Goal: Task Accomplishment & Management: Use online tool/utility

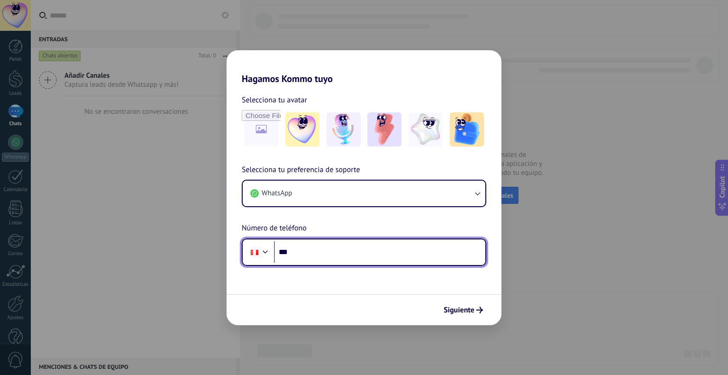
click at [311, 251] on input "***" at bounding box center [379, 252] width 211 height 22
type input "**********"
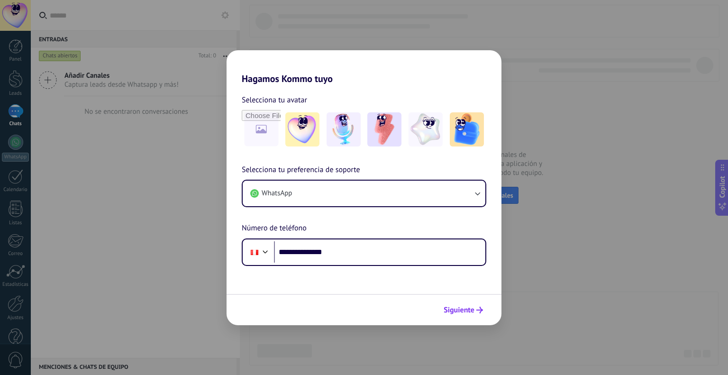
click at [471, 310] on span "Siguiente" at bounding box center [459, 310] width 31 height 7
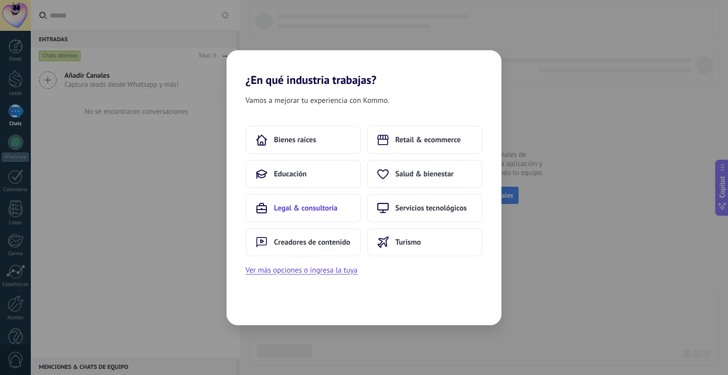
click at [318, 210] on span "Legal & consultoría" at bounding box center [306, 207] width 64 height 9
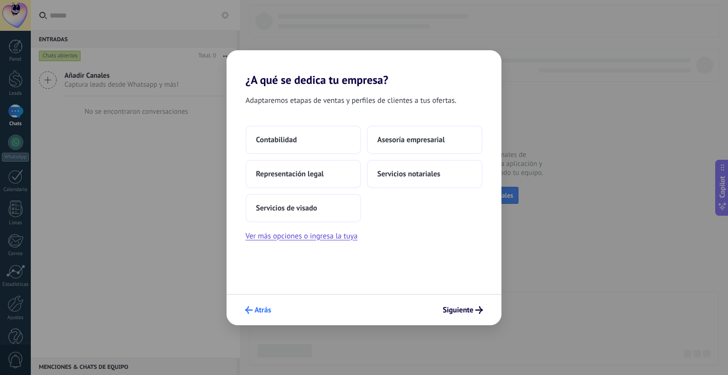
click at [247, 305] on button "Atrás" at bounding box center [258, 310] width 35 height 16
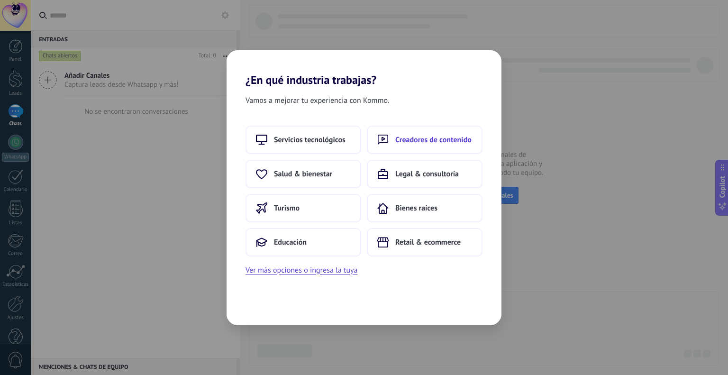
click at [446, 136] on span "Creadores de contenido" at bounding box center [433, 139] width 76 height 9
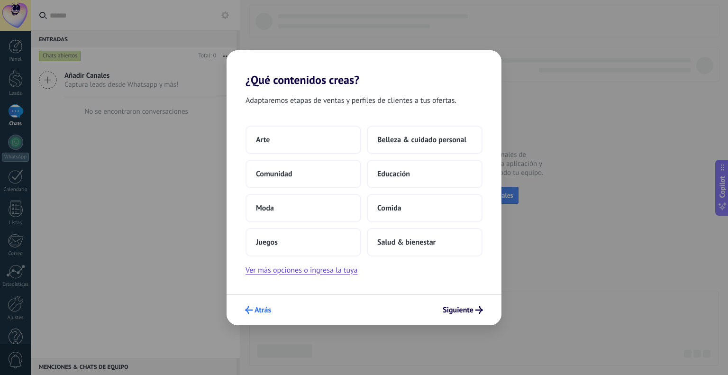
click at [254, 311] on span "Atrás" at bounding box center [258, 310] width 26 height 8
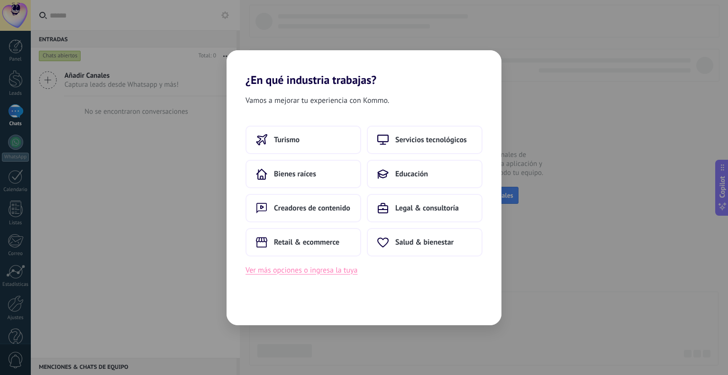
click at [277, 275] on button "Ver más opciones o ingresa la tuya" at bounding box center [302, 270] width 112 height 12
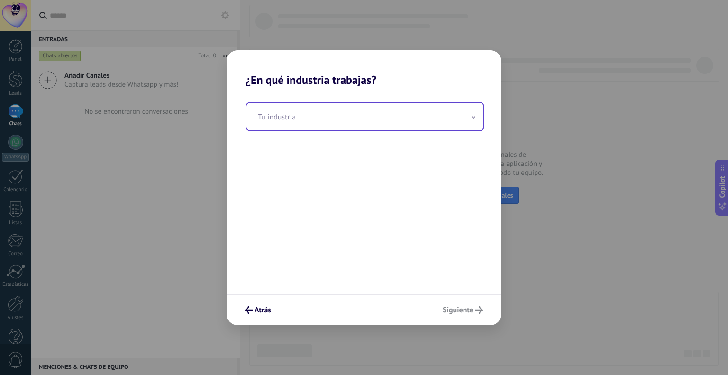
click at [370, 121] on input "text" at bounding box center [365, 117] width 237 height 28
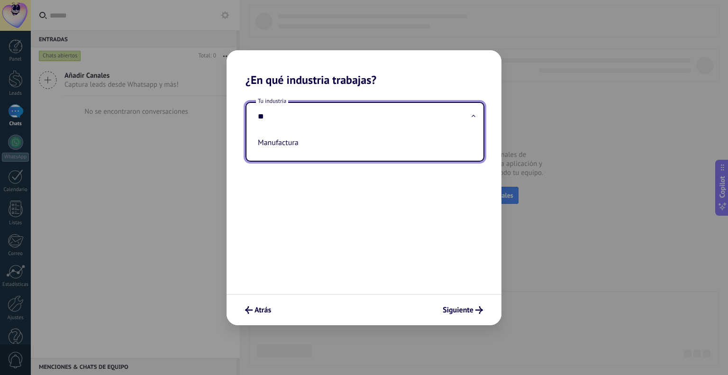
type input "*"
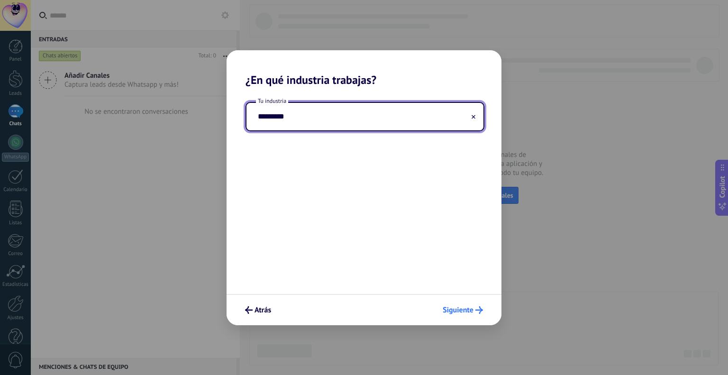
type input "*********"
click at [478, 312] on icon "submit" at bounding box center [480, 310] width 8 height 8
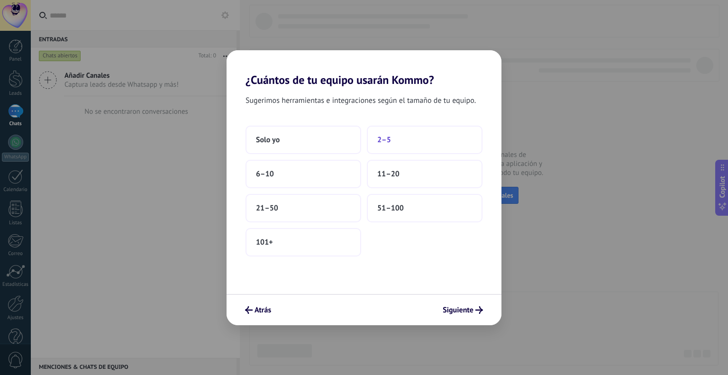
click at [385, 142] on span "2–5" at bounding box center [384, 139] width 14 height 9
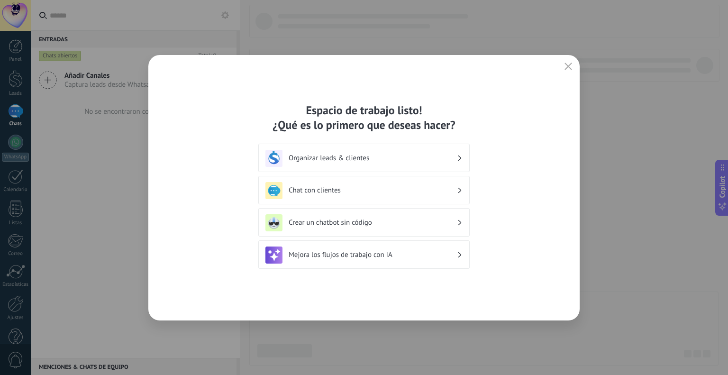
click at [338, 156] on h3 "Organizar leads & clientes" at bounding box center [373, 158] width 168 height 9
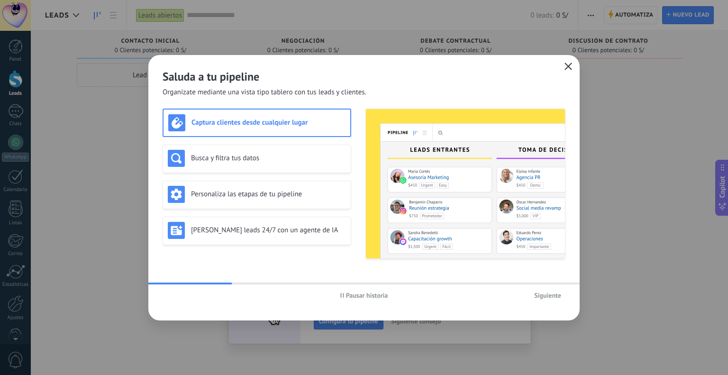
click at [566, 63] on icon "button" at bounding box center [569, 67] width 8 height 8
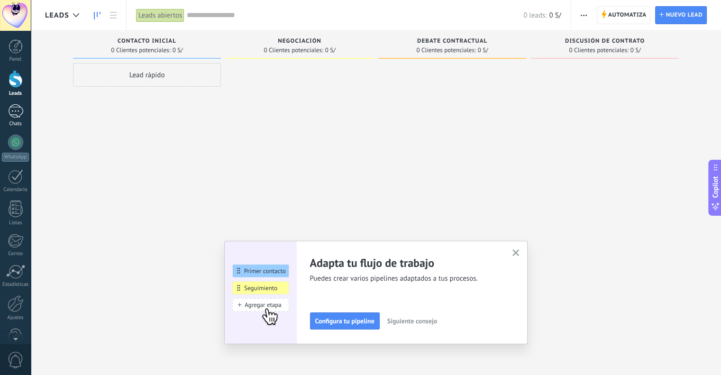
scroll to position [19, 0]
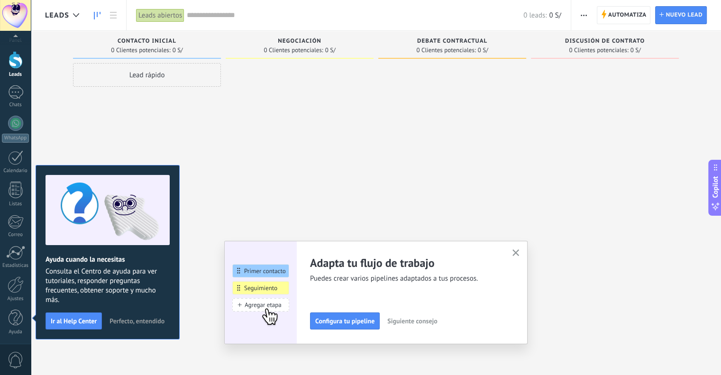
click at [135, 320] on span "Perfecto, entendido" at bounding box center [137, 321] width 55 height 7
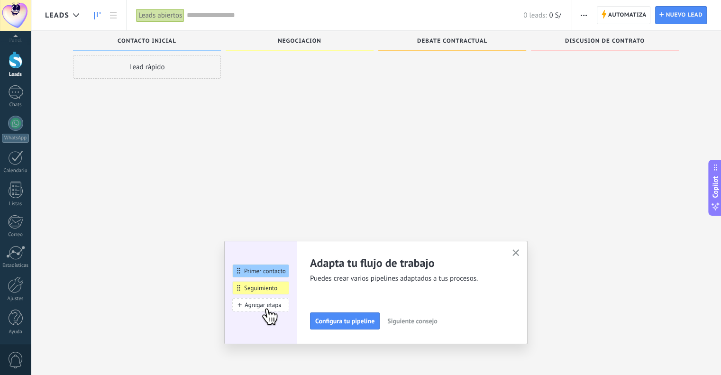
scroll to position [16, 0]
click at [9, 286] on div at bounding box center [16, 284] width 16 height 17
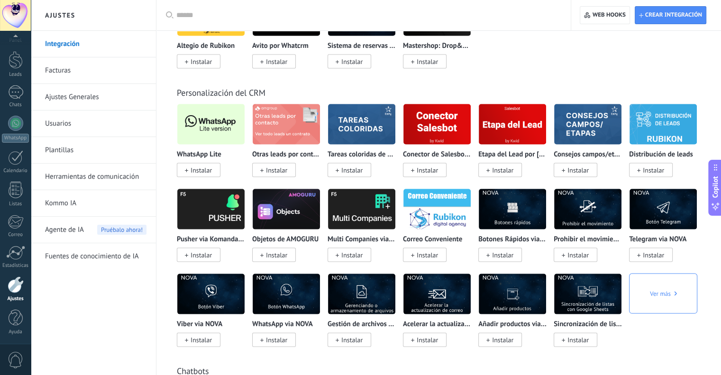
scroll to position [1944, 0]
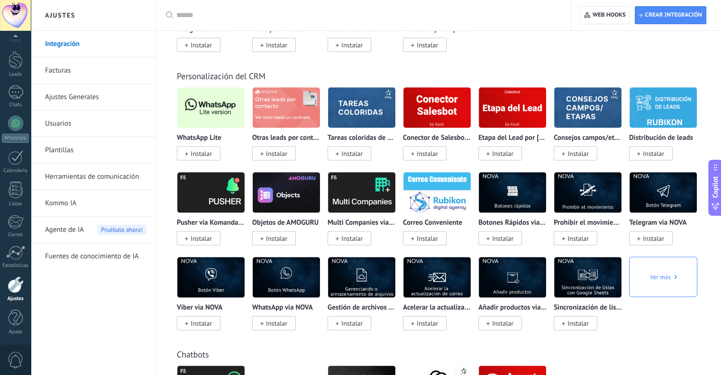
click at [362, 285] on img at bounding box center [361, 278] width 67 height 46
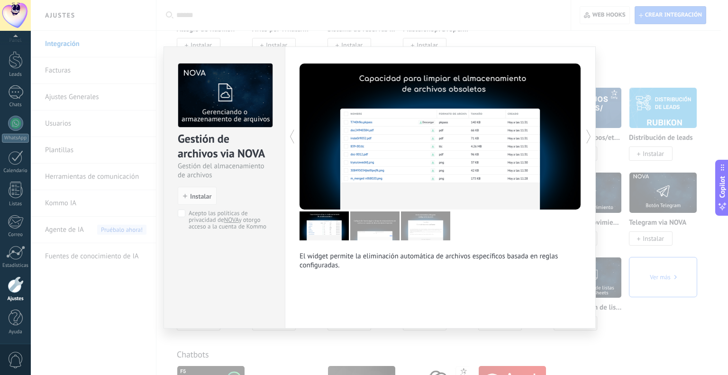
click at [652, 322] on div "Gestión de archivos via NOVA Gestión del almacenamiento de archivos install Ins…" at bounding box center [380, 187] width 698 height 375
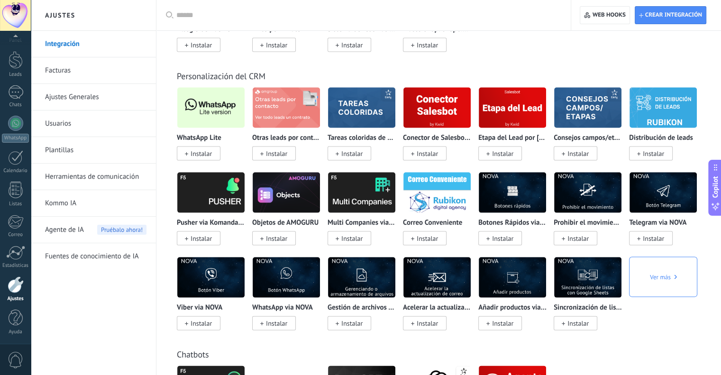
click at [659, 278] on span "Ver más" at bounding box center [663, 277] width 27 height 40
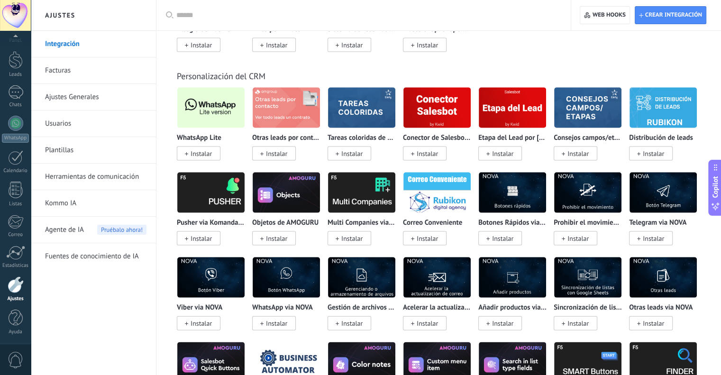
click at [181, 13] on input "text" at bounding box center [366, 15] width 381 height 10
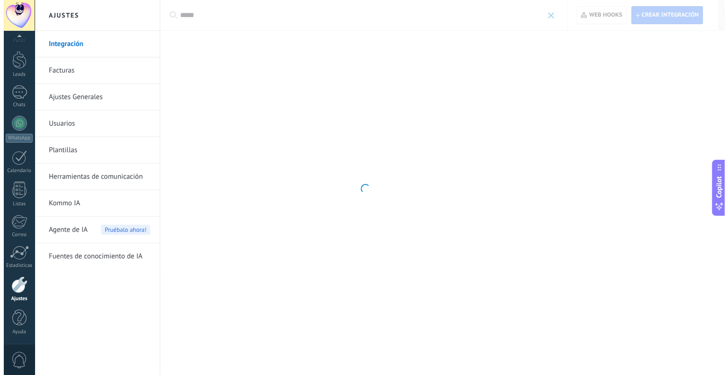
scroll to position [0, 0]
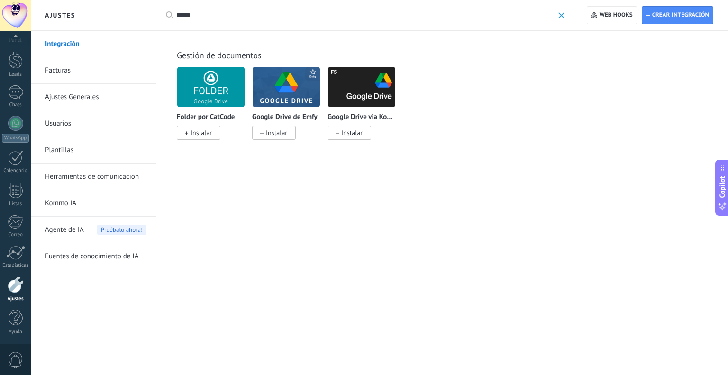
type input "*****"
click at [351, 128] on span "Instalar" at bounding box center [350, 133] width 44 height 14
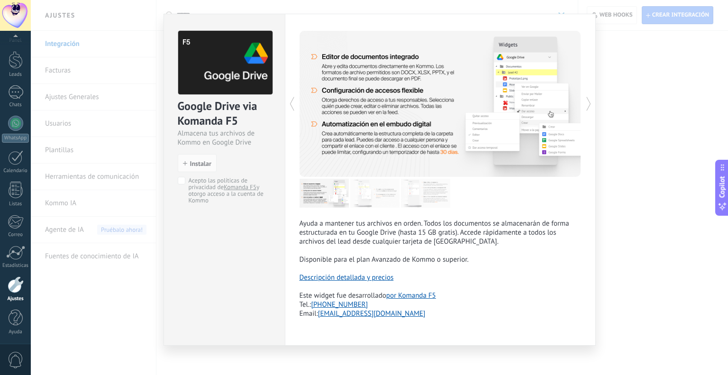
scroll to position [24, 0]
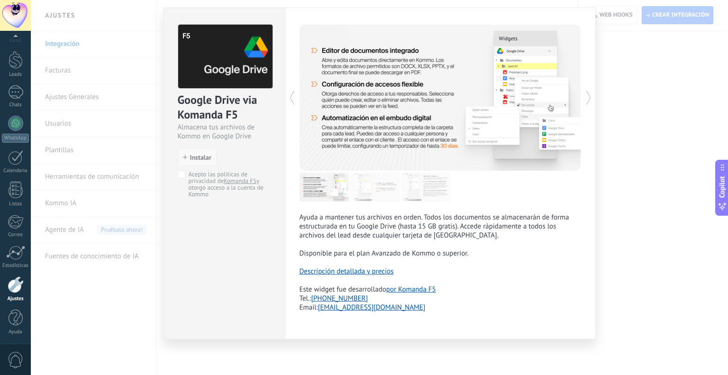
click at [188, 158] on span "Instalar" at bounding box center [197, 157] width 28 height 7
click at [196, 158] on span "Instalar" at bounding box center [200, 157] width 21 height 7
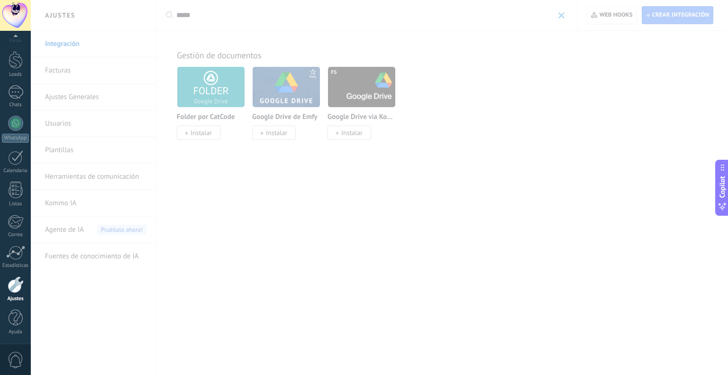
scroll to position [0, 0]
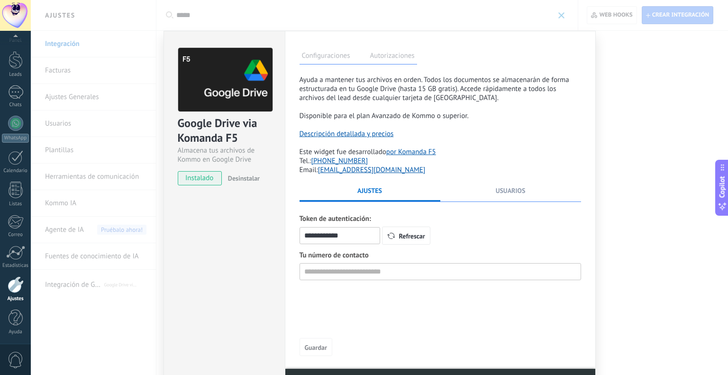
click at [323, 134] on link "Descripción detallada y precios" at bounding box center [347, 133] width 94 height 9
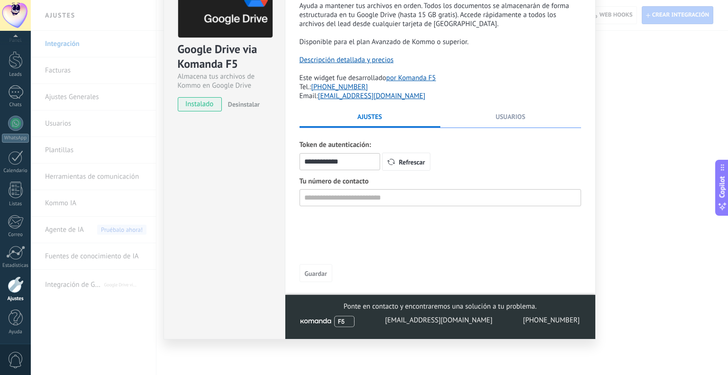
scroll to position [27, 0]
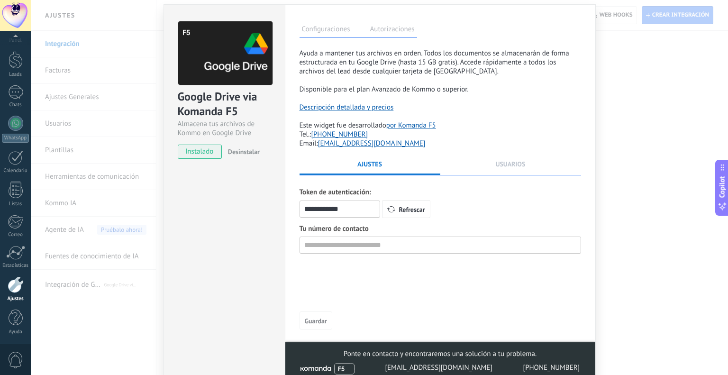
click at [513, 168] on span "Usuarios" at bounding box center [511, 164] width 30 height 9
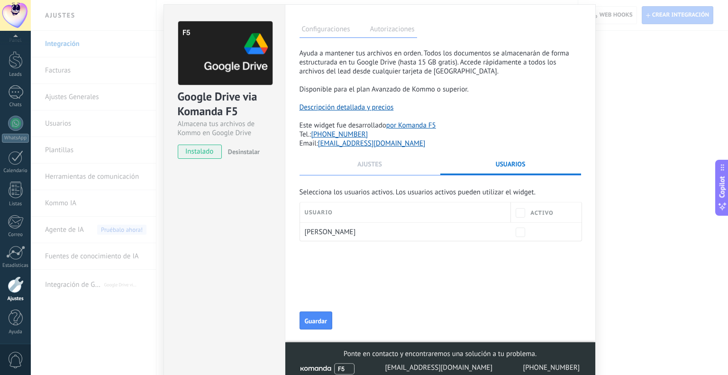
click at [375, 166] on span "Ajustes" at bounding box center [370, 164] width 25 height 9
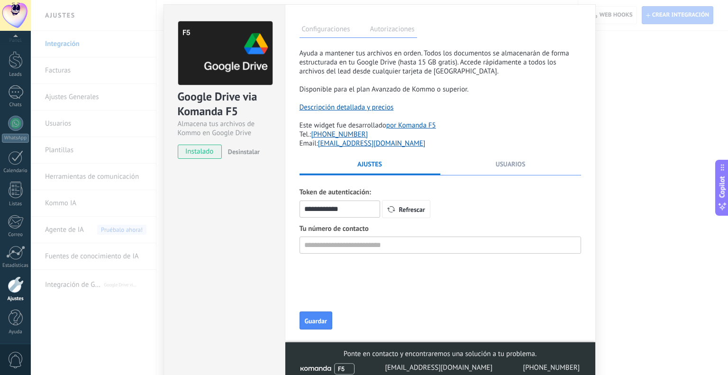
click at [318, 201] on input "**********" at bounding box center [340, 209] width 81 height 17
click at [357, 208] on input "**********" at bounding box center [340, 209] width 81 height 17
drag, startPoint x: 357, startPoint y: 210, endPoint x: 297, endPoint y: 208, distance: 59.3
click at [297, 208] on div "**********" at bounding box center [440, 195] width 311 height 383
click at [336, 299] on div "**********" at bounding box center [441, 234] width 282 height 149
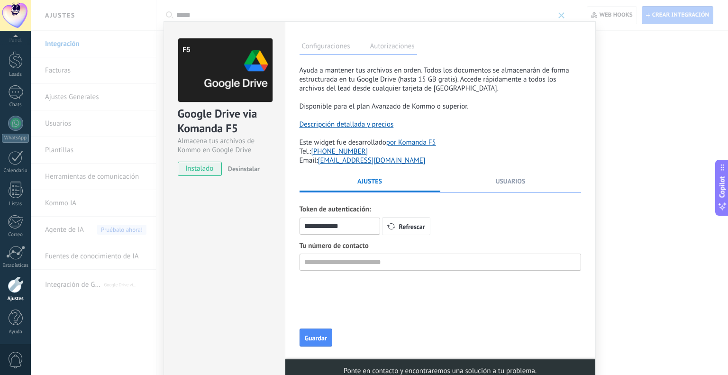
scroll to position [0, 0]
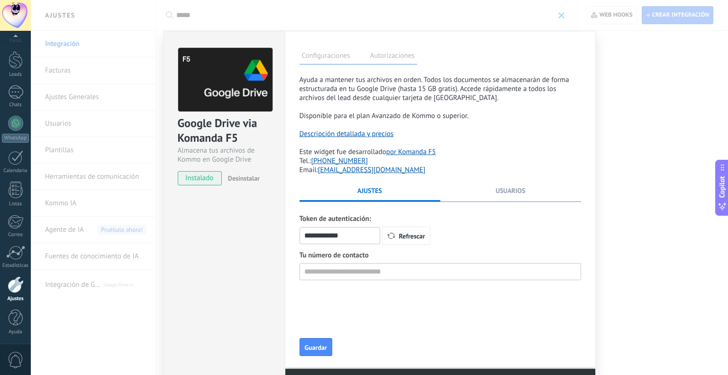
click at [394, 60] on label "Autorizaciones" at bounding box center [392, 57] width 49 height 14
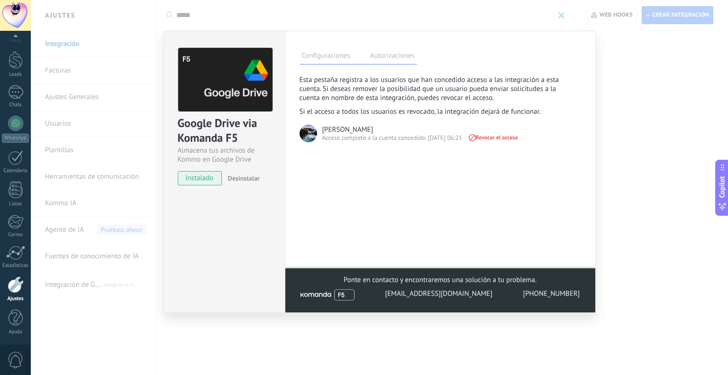
click at [319, 56] on label "Configuraciones" at bounding box center [326, 57] width 53 height 14
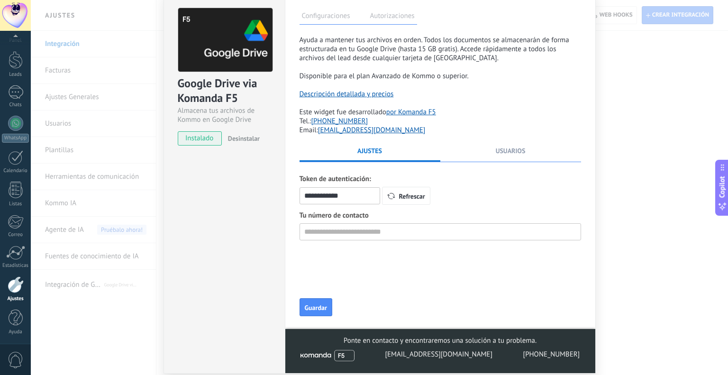
scroll to position [74, 0]
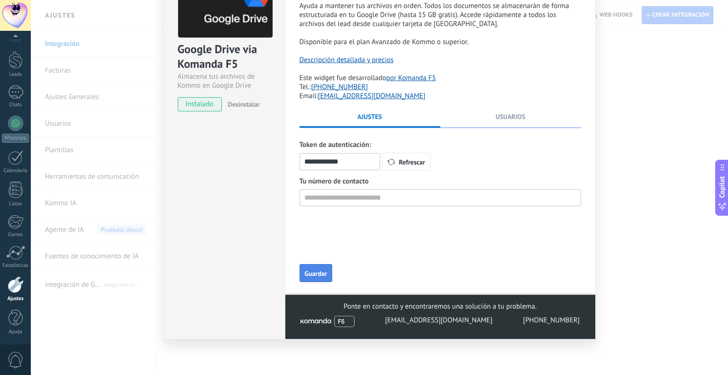
click at [306, 275] on span "Guardar" at bounding box center [316, 273] width 22 height 7
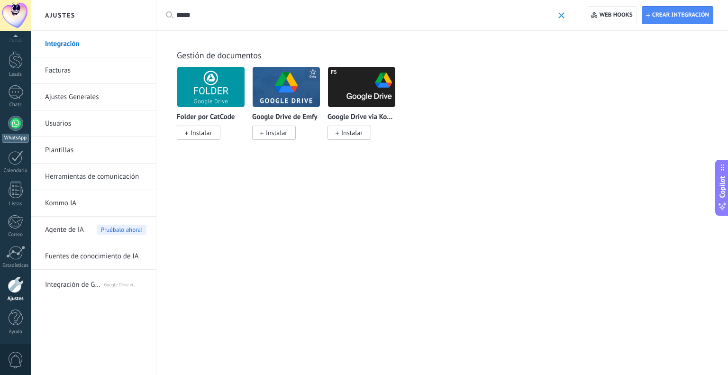
click at [19, 127] on div at bounding box center [15, 123] width 15 height 15
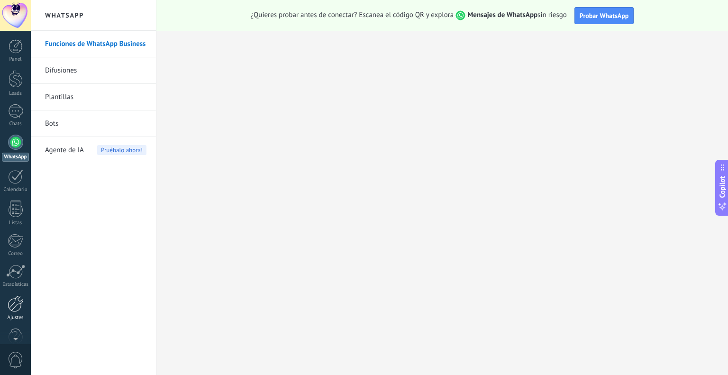
click at [15, 302] on div at bounding box center [16, 303] width 16 height 17
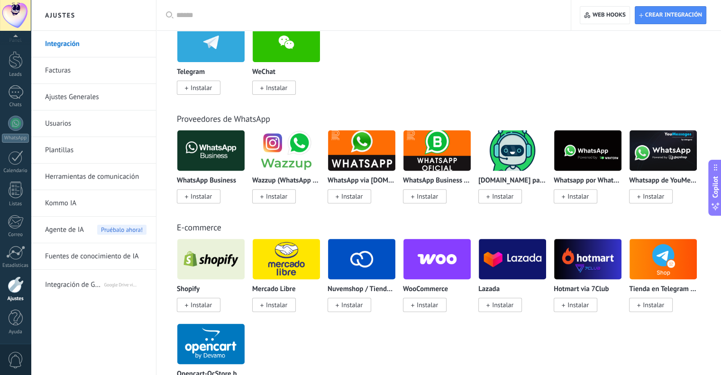
scroll to position [285, 0]
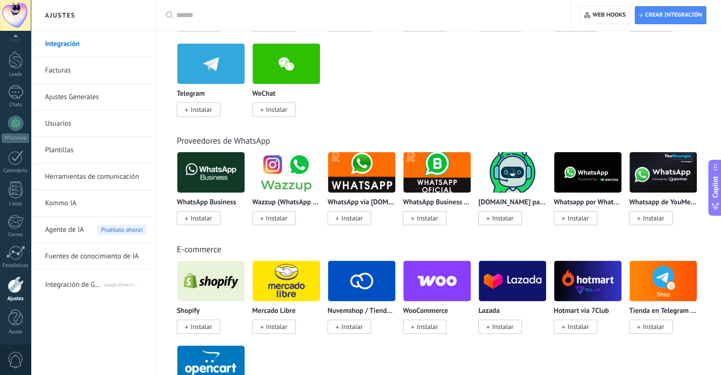
click at [214, 164] on img at bounding box center [210, 172] width 67 height 46
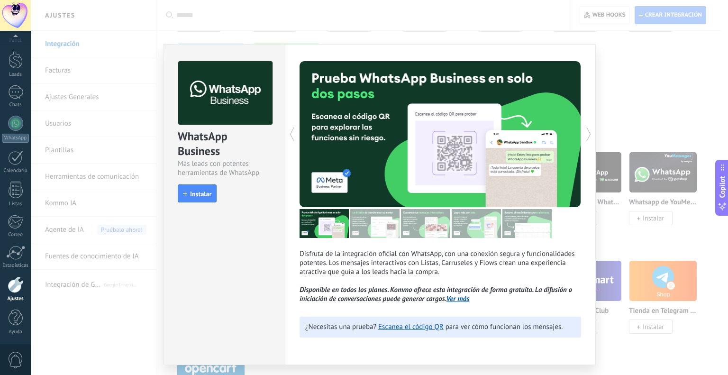
click at [633, 127] on div "WhatsApp Business Más leads con potentes herramientas de WhatsApp install Insta…" at bounding box center [380, 187] width 698 height 375
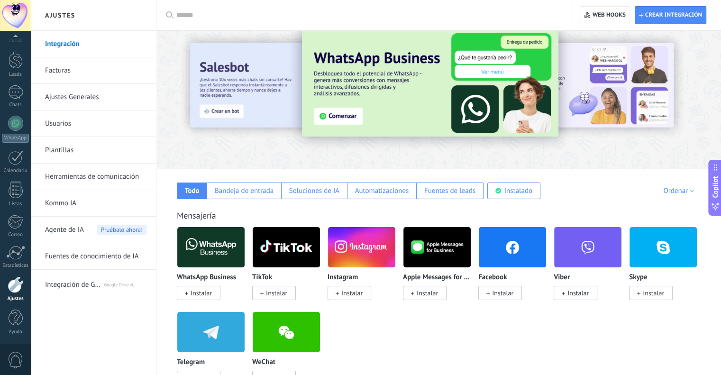
scroll to position [0, 0]
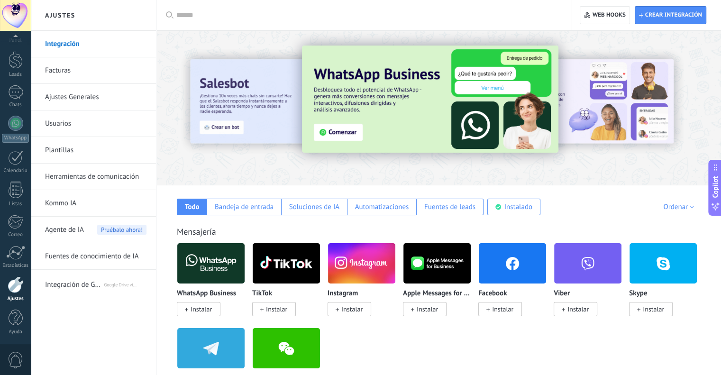
click at [199, 18] on input "text" at bounding box center [366, 15] width 381 height 10
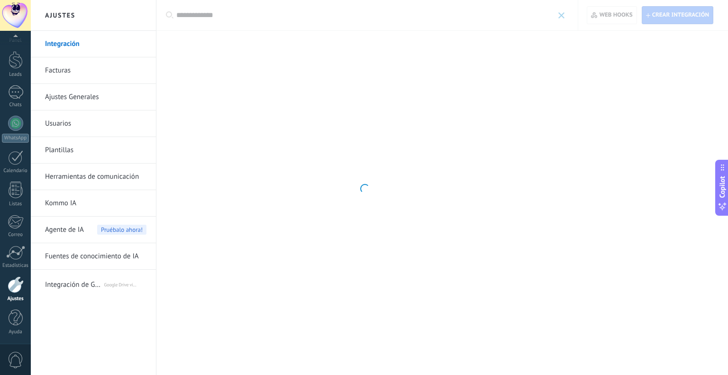
type input "**********"
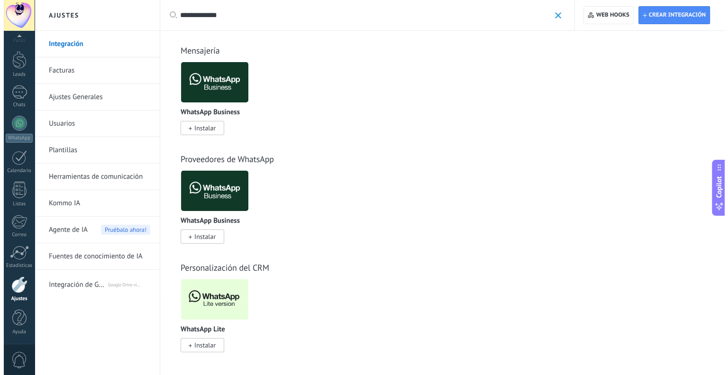
scroll to position [6, 0]
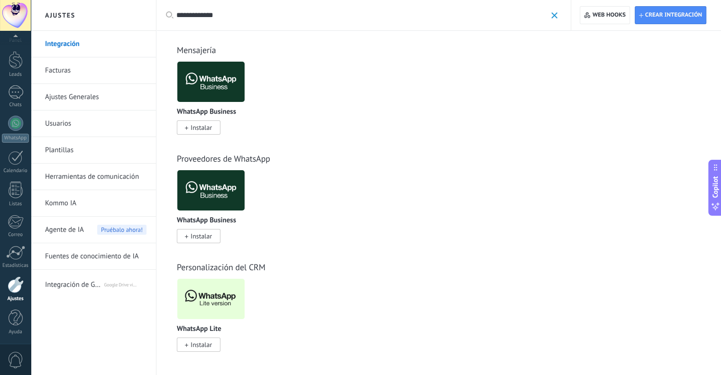
click at [205, 337] on div "WhatsApp Lite Instalar" at bounding box center [211, 337] width 68 height 24
click at [206, 340] on span "Instalar" at bounding box center [199, 345] width 44 height 14
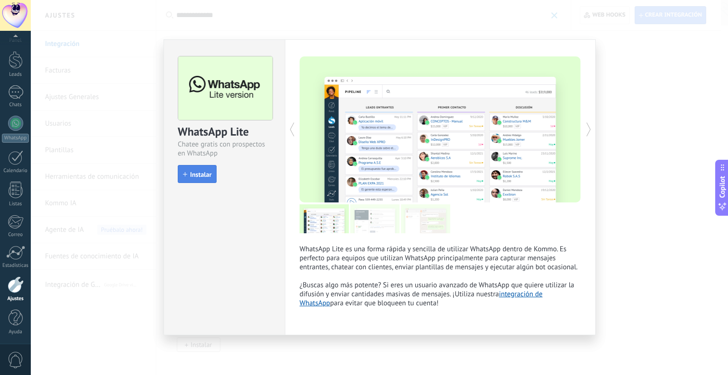
click at [213, 170] on button "Instalar" at bounding box center [197, 174] width 39 height 18
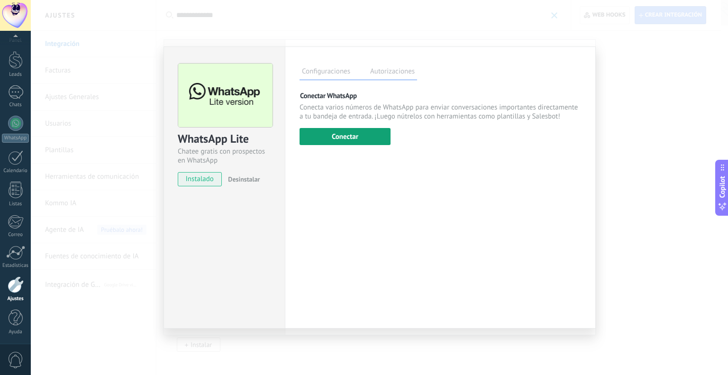
click at [359, 137] on button "Conectar" at bounding box center [345, 136] width 91 height 17
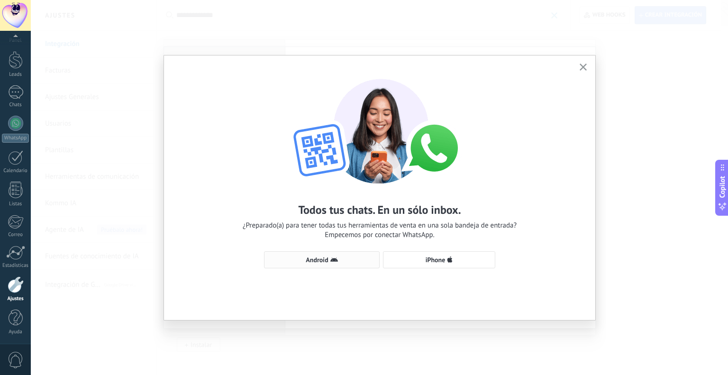
click at [340, 259] on span "Android" at bounding box center [321, 260] width 105 height 8
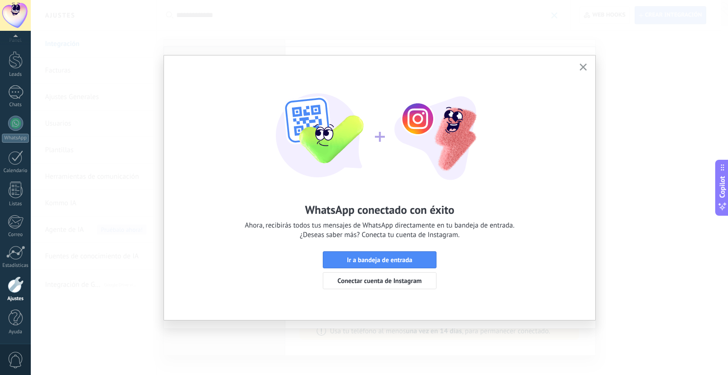
click at [374, 259] on span "Ir a bandeja de entrada" at bounding box center [379, 260] width 65 height 7
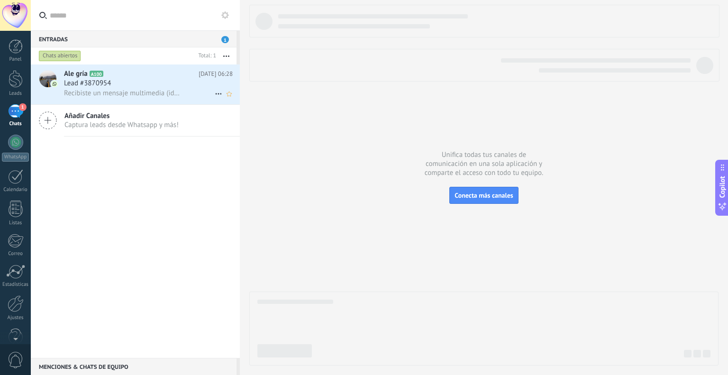
click at [125, 85] on div "Lead #3870954" at bounding box center [148, 83] width 169 height 9
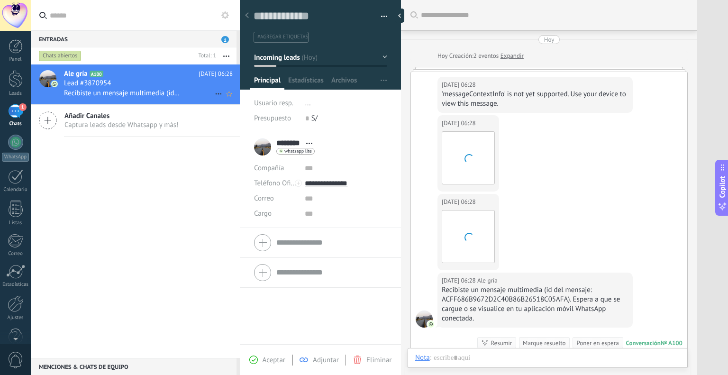
scroll to position [127, 0]
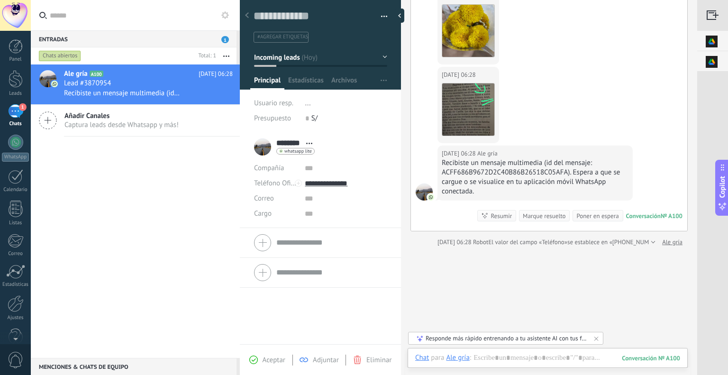
click at [711, 16] on div at bounding box center [713, 15] width 31 height 31
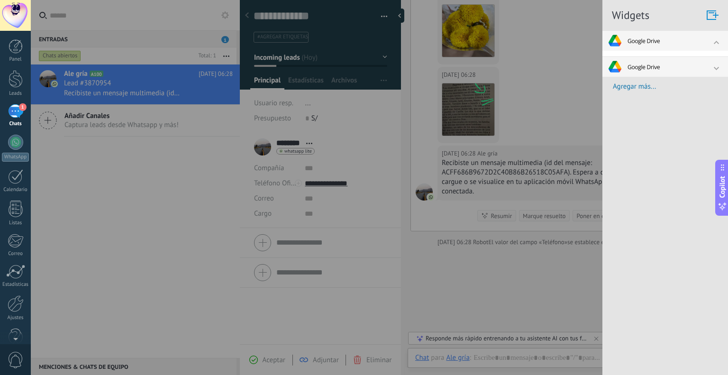
click at [717, 69] on div at bounding box center [726, 69] width 24 height 5
click at [713, 41] on div at bounding box center [666, 41] width 126 height 20
click at [598, 18] on div at bounding box center [364, 187] width 728 height 375
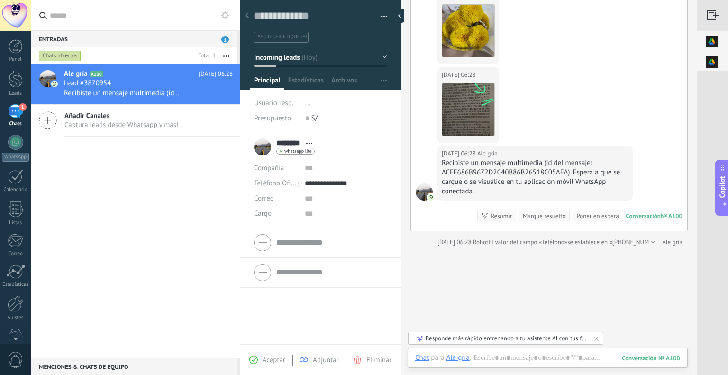
click at [713, 44] on img at bounding box center [712, 41] width 29 height 21
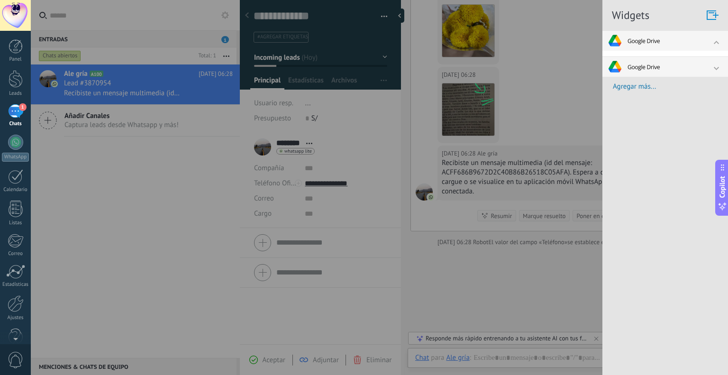
click at [636, 82] on span "Agregar más..." at bounding box center [670, 86] width 115 height 9
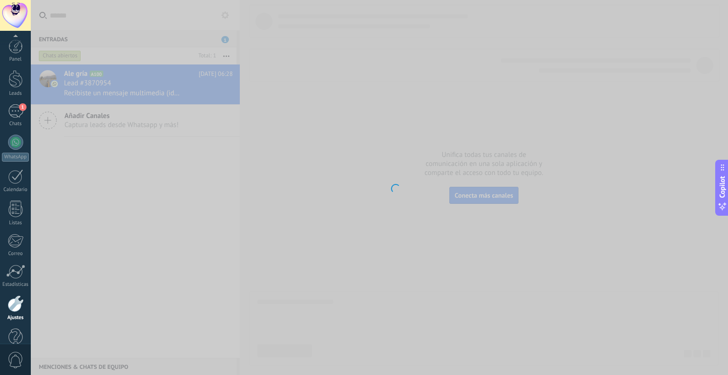
scroll to position [19, 0]
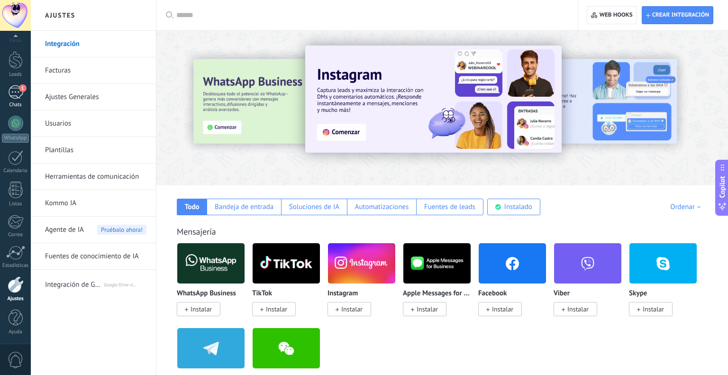
click at [14, 97] on div "1" at bounding box center [15, 92] width 15 height 14
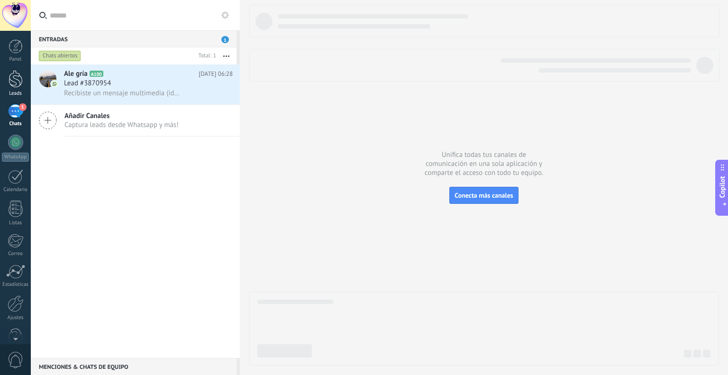
click at [11, 84] on div at bounding box center [16, 79] width 14 height 18
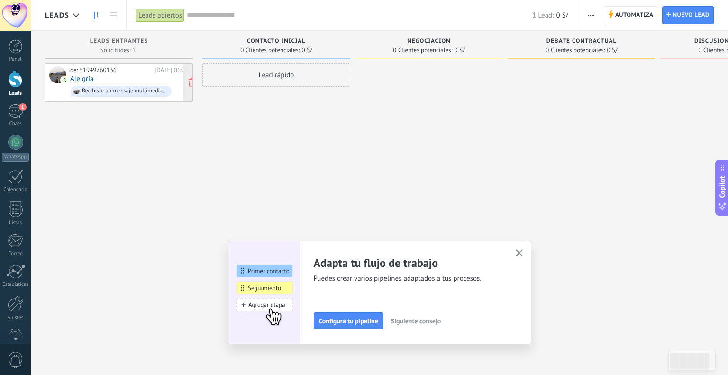
click at [143, 72] on div "de: 51949760136" at bounding box center [110, 70] width 81 height 8
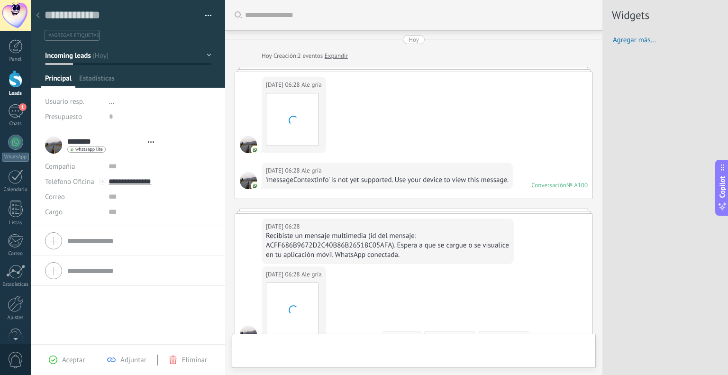
type textarea "**********"
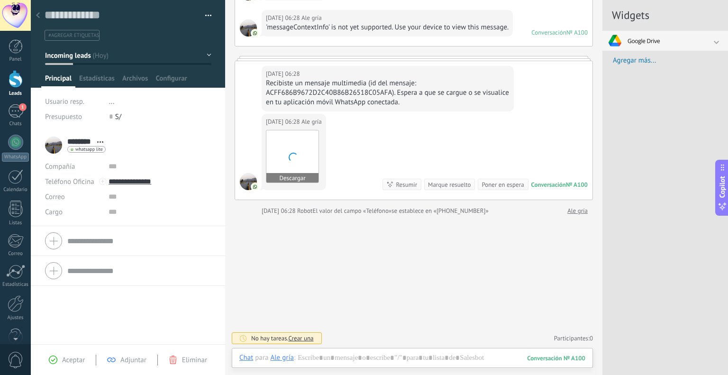
scroll to position [161, 0]
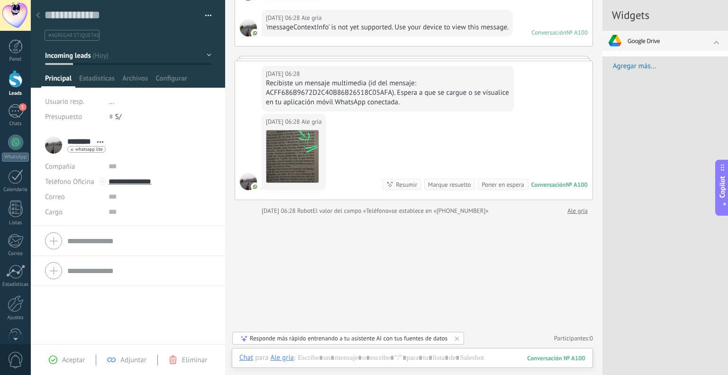
drag, startPoint x: 294, startPoint y: 156, endPoint x: 409, endPoint y: 147, distance: 115.0
click at [409, 147] on div "Hoy 06:28 Ale gría Descargar Conversación № A100 Conversación № A100 Resumir Re…" at bounding box center [414, 157] width 358 height 86
click at [281, 140] on img at bounding box center [292, 156] width 52 height 52
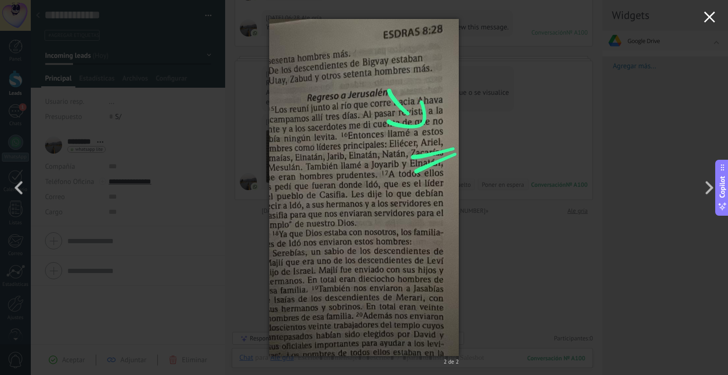
click at [702, 18] on button "button" at bounding box center [709, 18] width 37 height 37
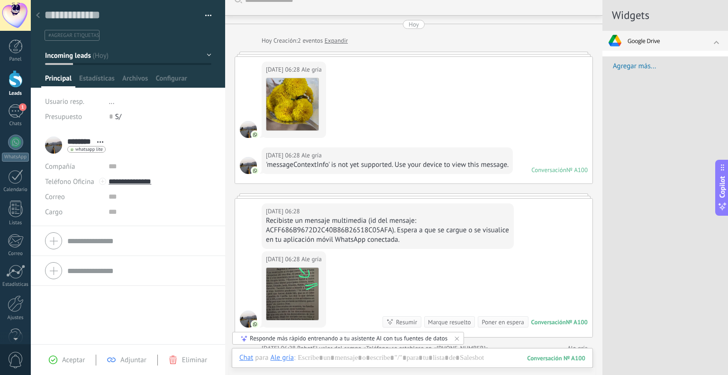
scroll to position [0, 0]
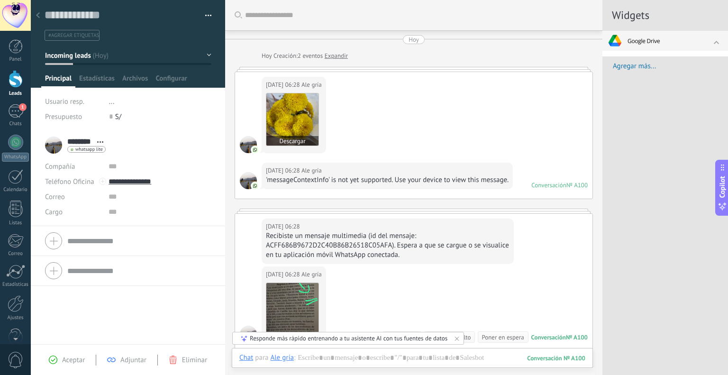
click at [307, 114] on img at bounding box center [292, 119] width 52 height 52
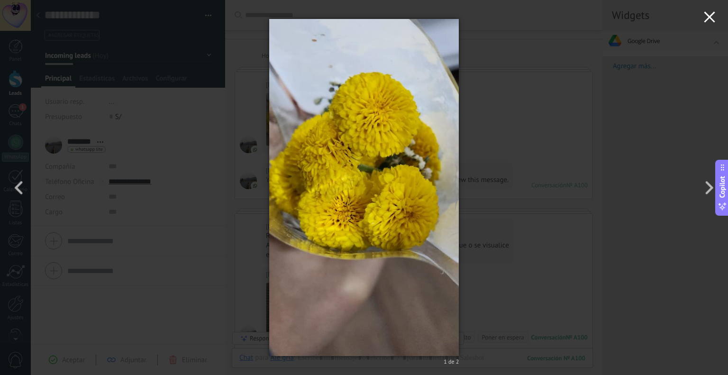
drag, startPoint x: 708, startPoint y: 18, endPoint x: 693, endPoint y: 18, distance: 15.2
click at [708, 18] on icon "button" at bounding box center [709, 16] width 11 height 11
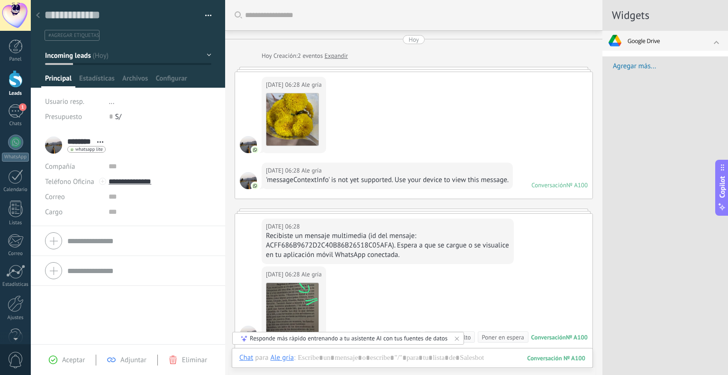
click at [659, 43] on img at bounding box center [637, 41] width 57 height 20
click at [167, 361] on span "Usuario no autorizado de Google" at bounding box center [127, 363] width 126 height 9
click at [652, 40] on img at bounding box center [637, 41] width 57 height 20
click at [51, 358] on div at bounding box center [47, 359] width 17 height 17
click at [11, 310] on div at bounding box center [16, 303] width 16 height 17
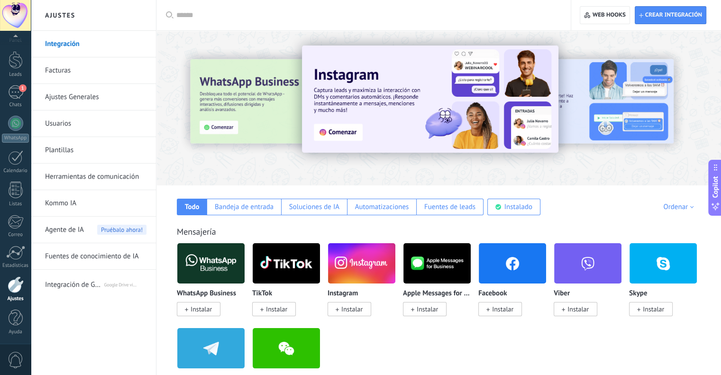
click at [207, 16] on input "text" at bounding box center [366, 15] width 381 height 10
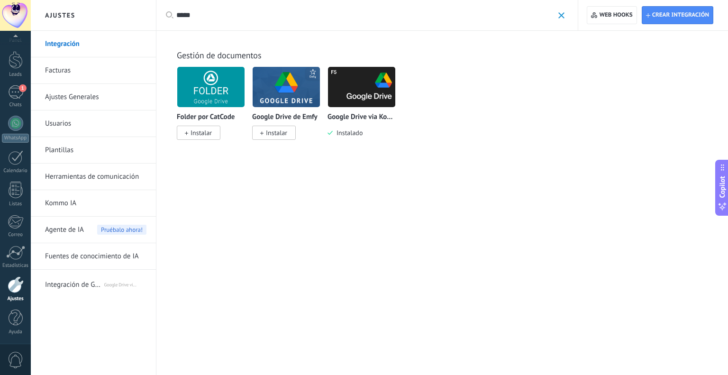
type input "*****"
click at [356, 96] on img at bounding box center [361, 87] width 67 height 46
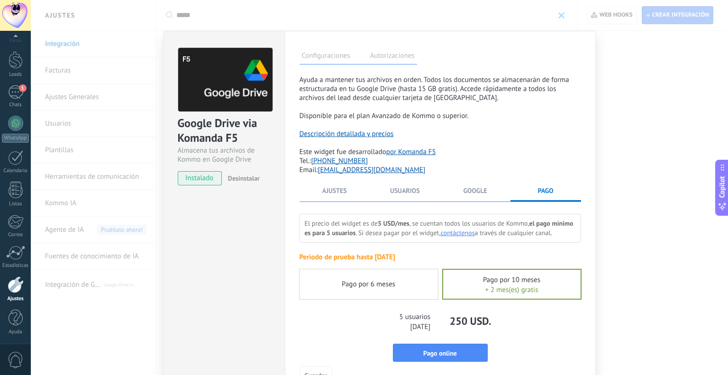
click at [485, 152] on div "Descripción detallada y precios Este widget fue desarrollado por Komanda F5 Tel…" at bounding box center [441, 147] width 282 height 54
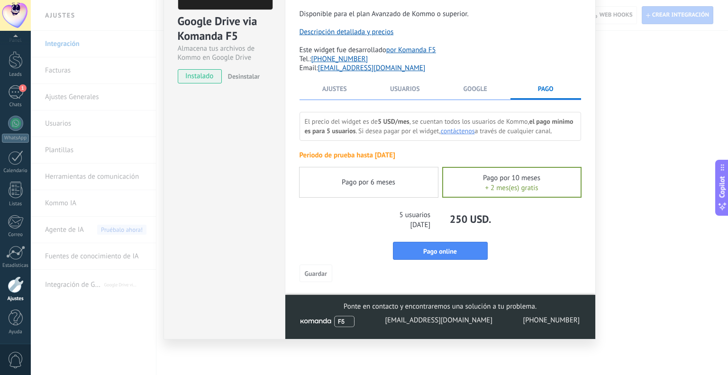
scroll to position [111, 0]
click at [444, 148] on div "El precio del widget es de 5 USD/mes , se cuentan todos los usuarios de Kommo, …" at bounding box center [441, 186] width 282 height 148
click at [327, 84] on span "Ajustes" at bounding box center [334, 88] width 25 height 9
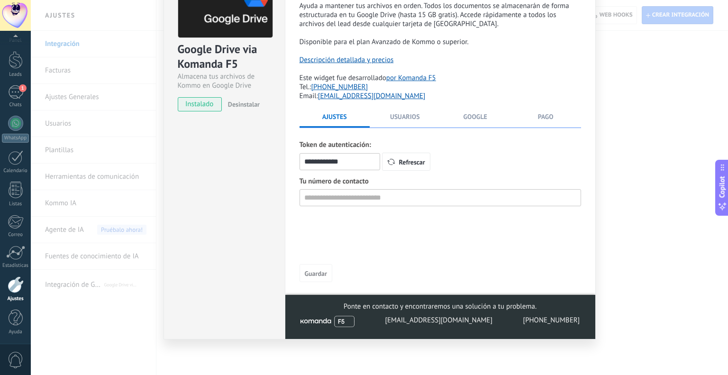
click at [399, 123] on li "Usuarios" at bounding box center [405, 119] width 71 height 15
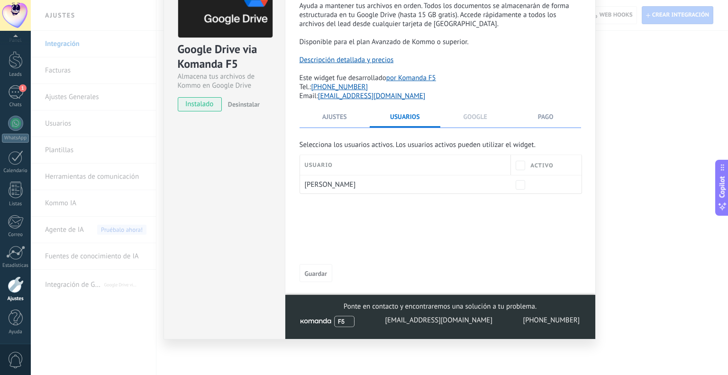
click at [465, 119] on span "Google" at bounding box center [476, 116] width 24 height 9
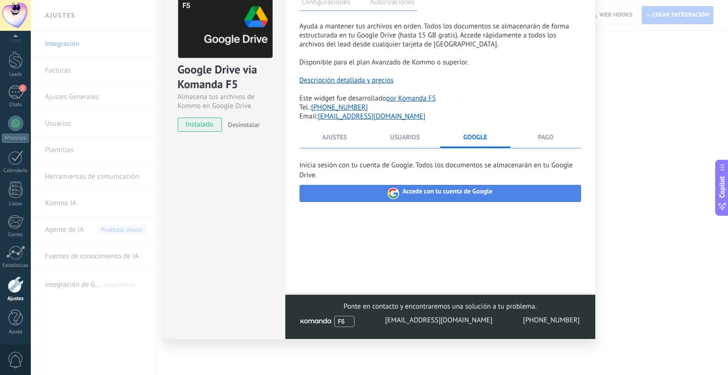
click at [400, 196] on span "Accede con tu cuenta de Google" at bounding box center [440, 193] width 105 height 11
click at [474, 197] on span "Accede con tu cuenta de Google" at bounding box center [448, 193] width 90 height 11
click at [542, 141] on span "Pago" at bounding box center [546, 137] width 16 height 9
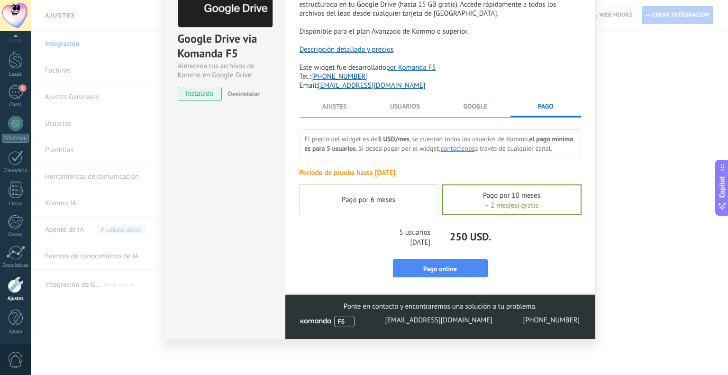
scroll to position [0, 0]
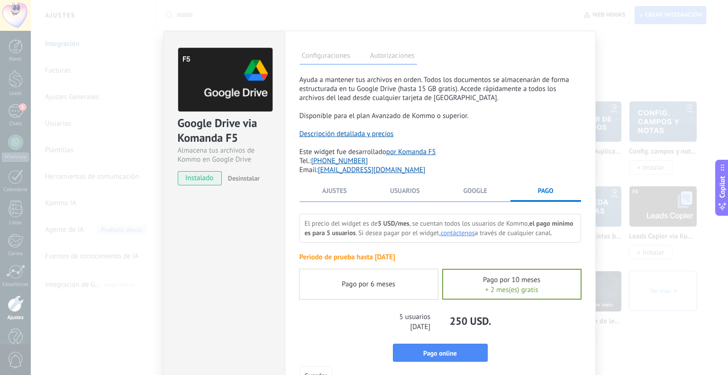
scroll to position [95, 0]
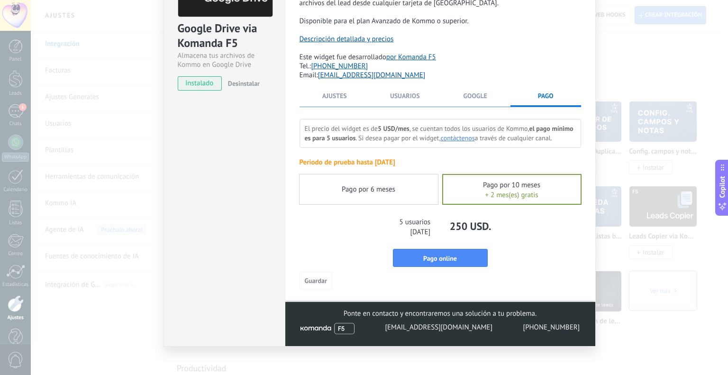
click at [380, 204] on div "Pago por 6 meses" at bounding box center [369, 189] width 138 height 30
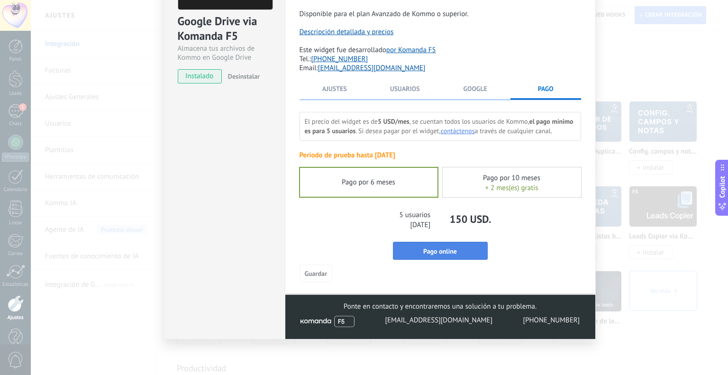
scroll to position [64, 0]
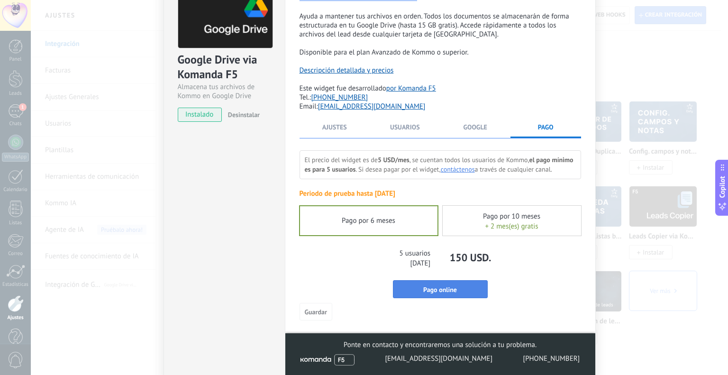
click at [461, 294] on button "Pago online" at bounding box center [440, 289] width 95 height 18
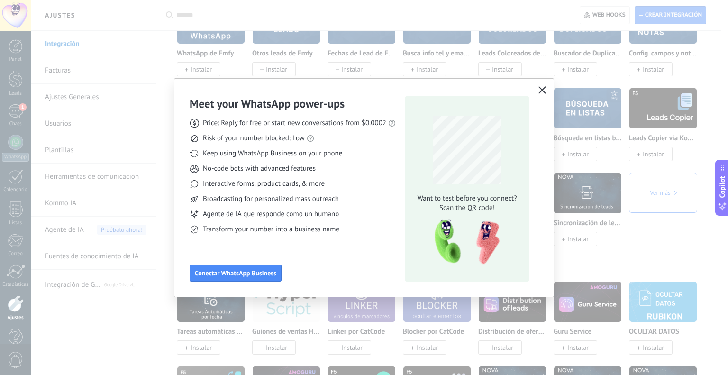
click at [547, 92] on button "button" at bounding box center [542, 90] width 12 height 13
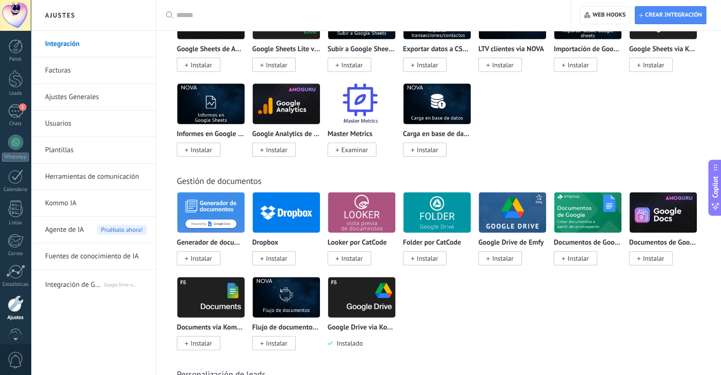
scroll to position [19, 0]
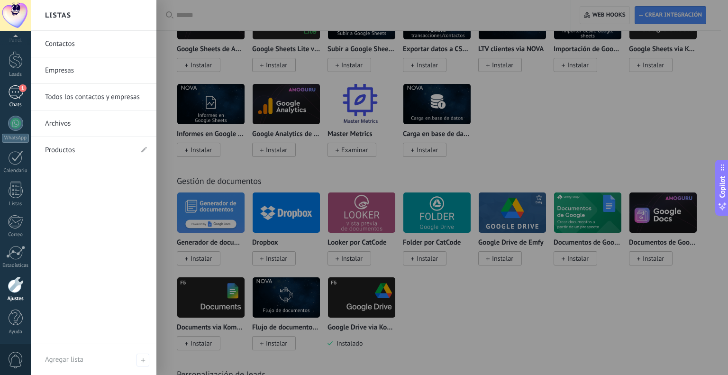
click at [8, 97] on div "1" at bounding box center [15, 92] width 15 height 14
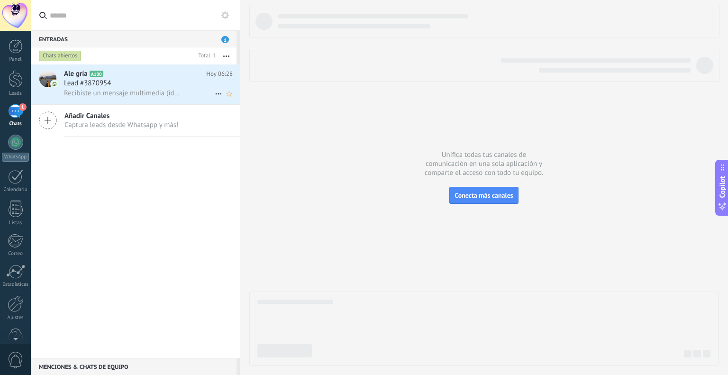
click at [129, 78] on h2 "Ale gría A100" at bounding box center [135, 73] width 142 height 9
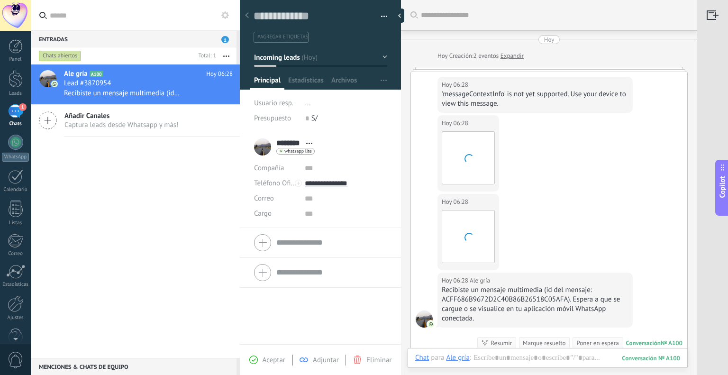
scroll to position [127, 0]
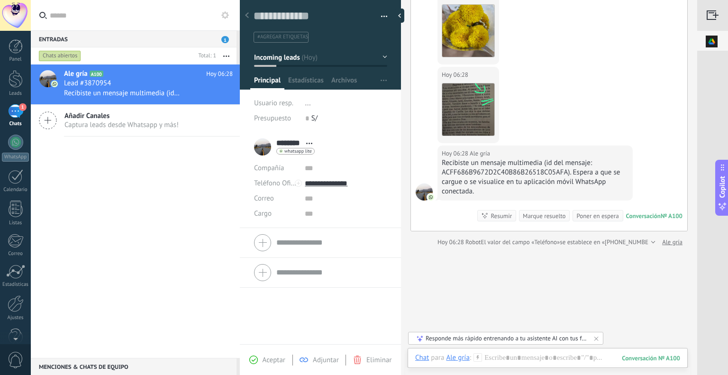
click at [716, 40] on img at bounding box center [712, 41] width 29 height 21
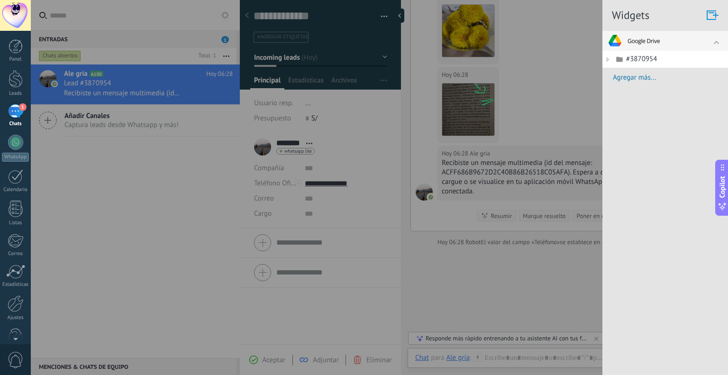
click at [610, 57] on icon at bounding box center [608, 59] width 11 height 11
click at [630, 59] on link "#3870954" at bounding box center [669, 59] width 110 height 11
click at [637, 77] on span "Agregar más..." at bounding box center [670, 77] width 115 height 9
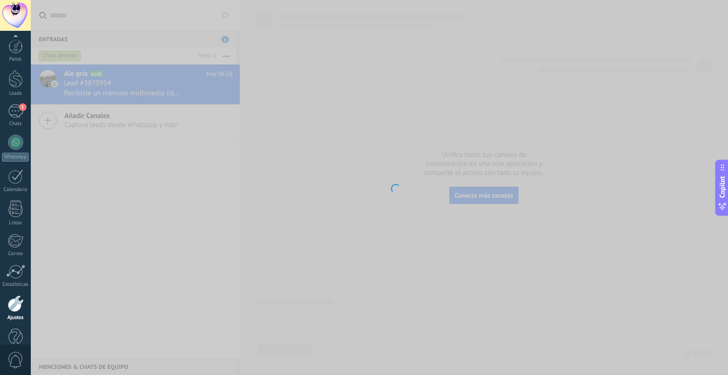
scroll to position [19, 0]
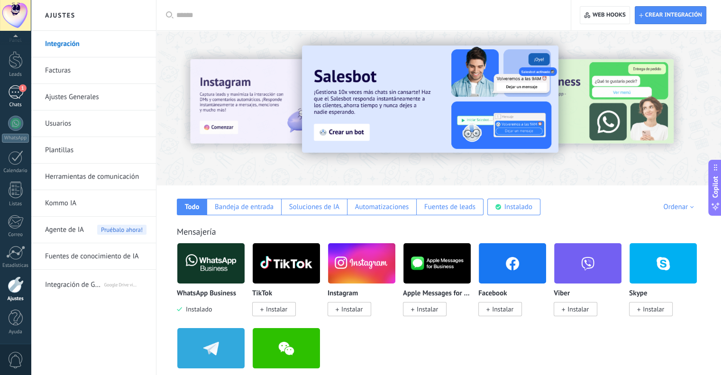
click at [21, 96] on div "1" at bounding box center [15, 92] width 15 height 14
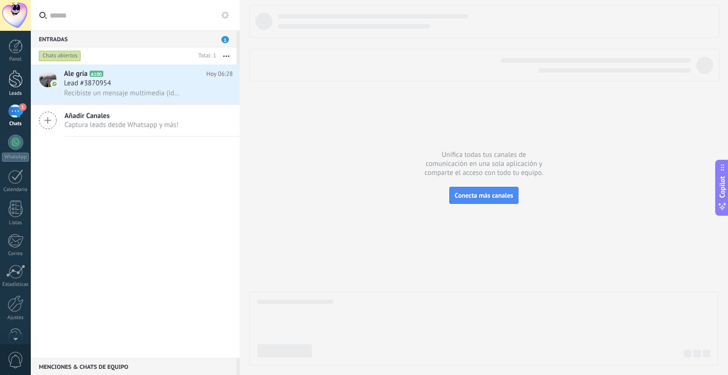
click at [17, 75] on div at bounding box center [16, 79] width 14 height 18
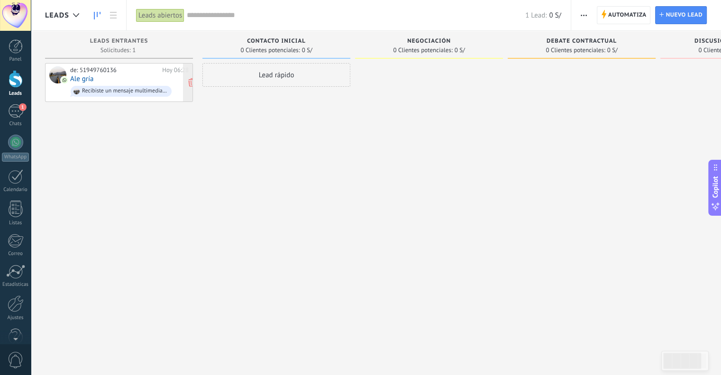
click at [132, 73] on div "de: 51949760136" at bounding box center [114, 70] width 89 height 8
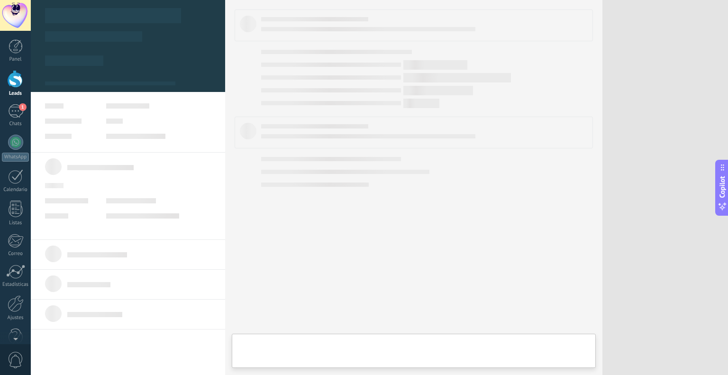
type textarea "**********"
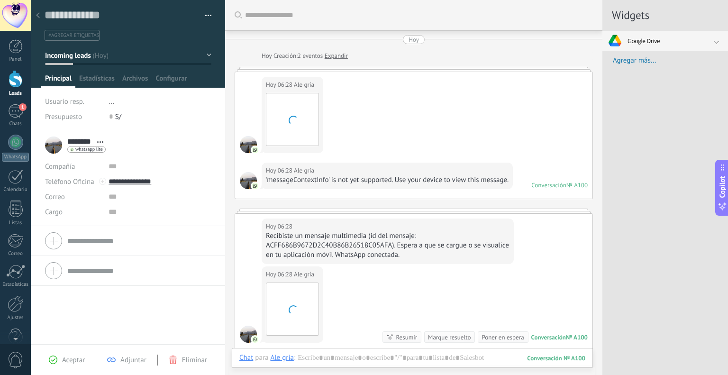
scroll to position [161, 0]
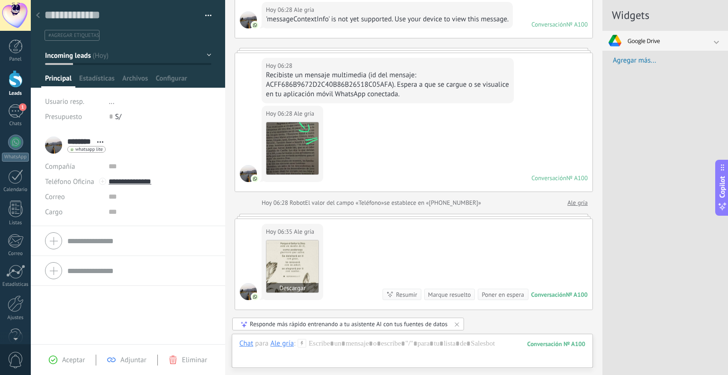
click at [296, 267] on img at bounding box center [292, 266] width 52 height 52
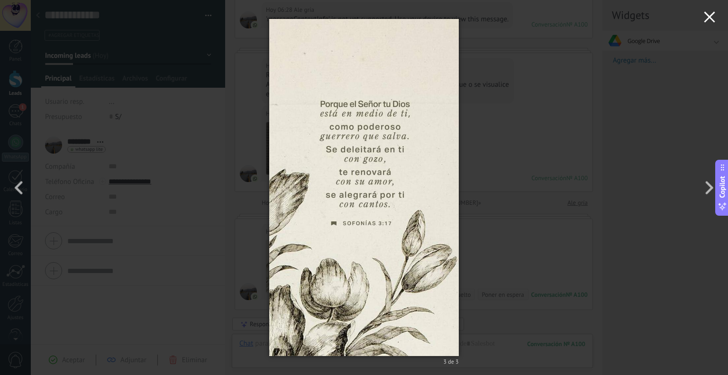
click at [709, 18] on use "button" at bounding box center [709, 16] width 11 height 11
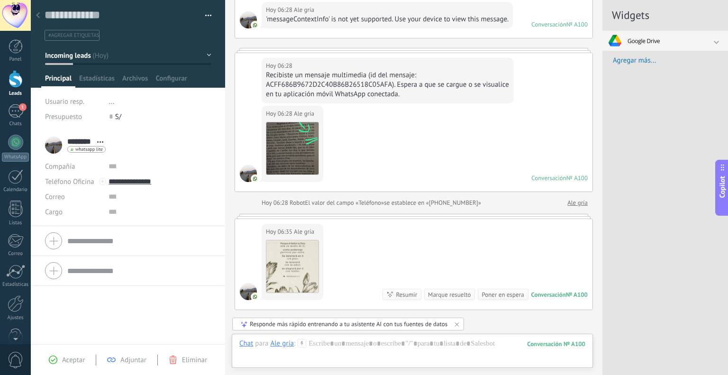
click at [707, 40] on div at bounding box center [666, 41] width 126 height 20
click at [670, 56] on link "#3870954" at bounding box center [669, 59] width 110 height 11
click at [625, 59] on icon at bounding box center [619, 59] width 11 height 11
click at [622, 58] on icon at bounding box center [619, 59] width 11 height 11
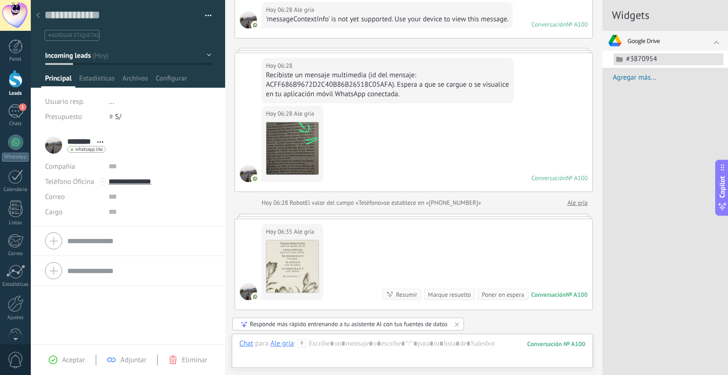
click at [621, 59] on icon at bounding box center [619, 59] width 11 height 11
click at [614, 55] on icon at bounding box center [619, 59] width 11 height 11
click at [620, 55] on icon at bounding box center [619, 59] width 11 height 11
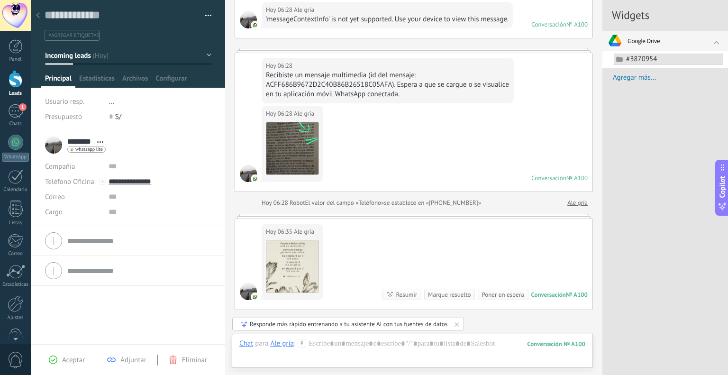
click at [621, 57] on icon at bounding box center [619, 59] width 11 height 11
click at [626, 58] on link "#3870954" at bounding box center [669, 59] width 110 height 11
click at [679, 61] on link "#3870954" at bounding box center [669, 59] width 110 height 11
click at [663, 72] on link "Cargar archivos" at bounding box center [651, 73] width 74 height 12
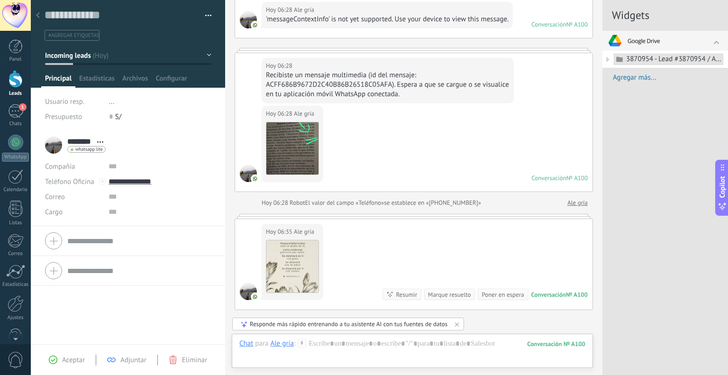
click at [644, 58] on link "3870954 - Lead #3870954 / Ale gría / Sin empresa" at bounding box center [669, 59] width 110 height 11
click at [608, 60] on icon at bounding box center [608, 59] width 11 height 11
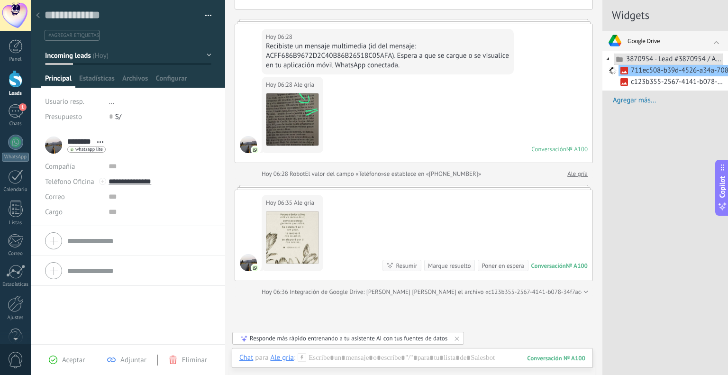
scroll to position [202, 0]
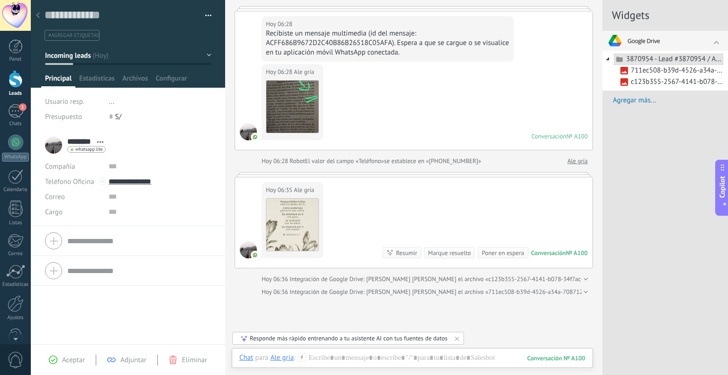
click at [639, 58] on link "3870954 - Lead #3870954 / Ale gría / Sin empresa" at bounding box center [669, 59] width 110 height 11
click at [638, 58] on link "3870954 - Lead #3870954 / Ale gría / Sin empresa" at bounding box center [669, 59] width 110 height 11
click at [640, 73] on link "Ver en Google" at bounding box center [651, 73] width 74 height 12
click at [662, 88] on link "Refrescar" at bounding box center [651, 89] width 74 height 12
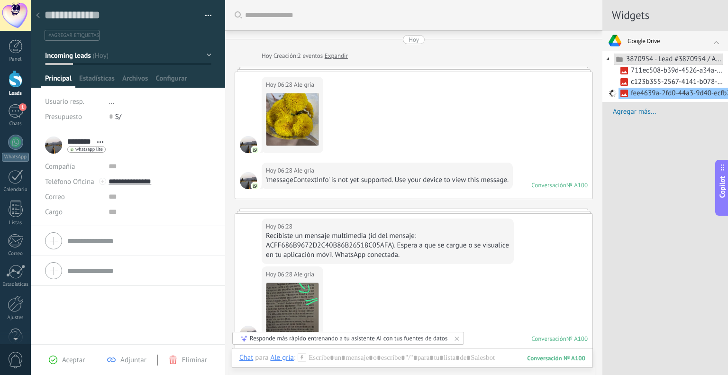
scroll to position [13, 0]
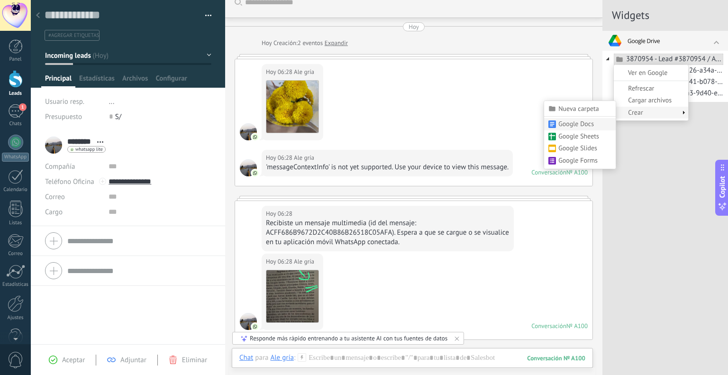
click at [578, 124] on link "Google Docs" at bounding box center [580, 124] width 72 height 12
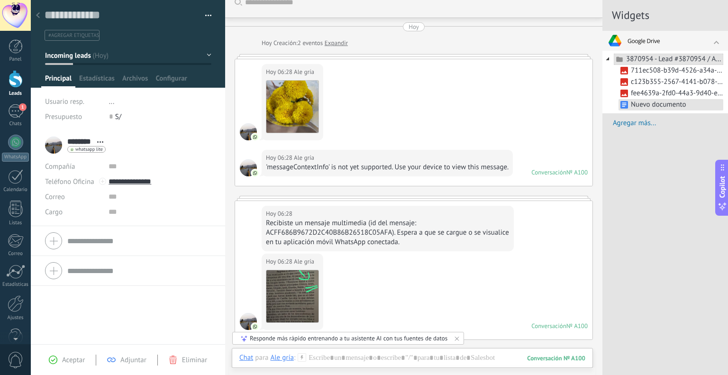
scroll to position [26, 0]
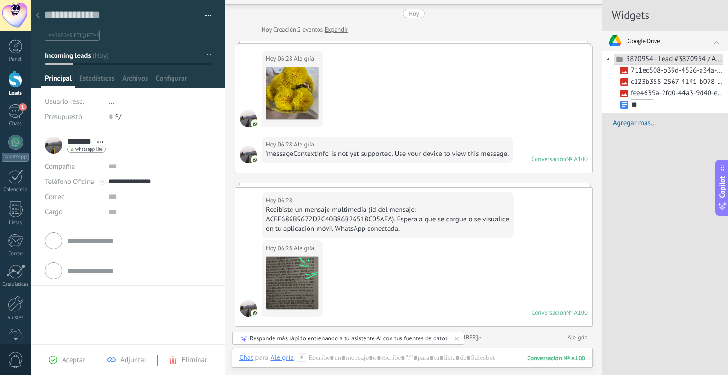
type input "*"
type input "**********"
click at [668, 153] on div "**********" at bounding box center [666, 187] width 126 height 375
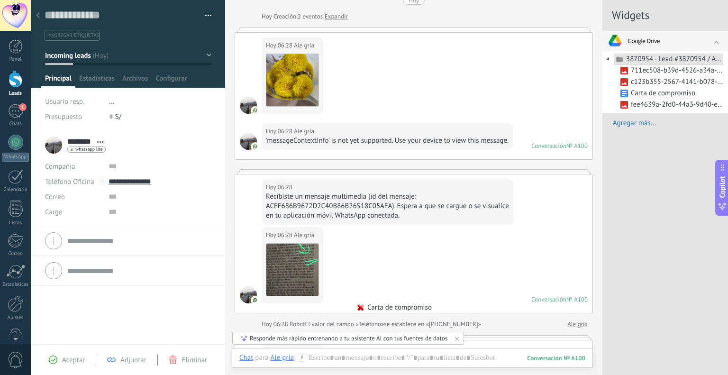
drag, startPoint x: 649, startPoint y: 92, endPoint x: 352, endPoint y: 288, distance: 355.9
click at [351, 297] on div "Leads Leads abiertos Aplicar 1 Lead: 0 S/ Leads abiertos Mis leads Leads ganado…" at bounding box center [364, 187] width 728 height 375
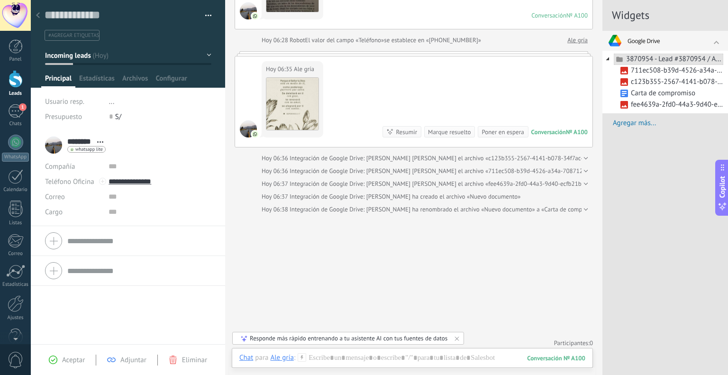
scroll to position [324, 0]
drag, startPoint x: 665, startPoint y: 91, endPoint x: 331, endPoint y: 348, distance: 421.4
click at [332, 350] on div "Leads Leads abiertos Aplicar 1 Lead: 0 S/ Leads abiertos Mis leads Leads ganado…" at bounding box center [364, 187] width 728 height 375
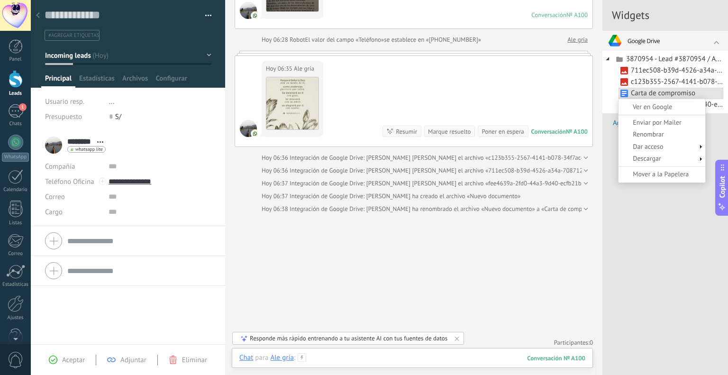
click at [378, 354] on div at bounding box center [412, 367] width 346 height 28
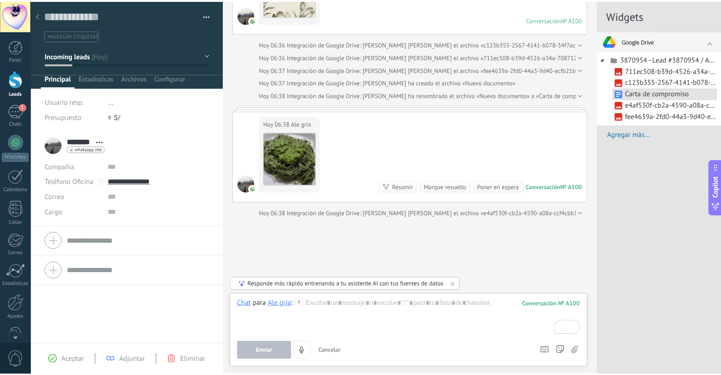
scroll to position [453, 0]
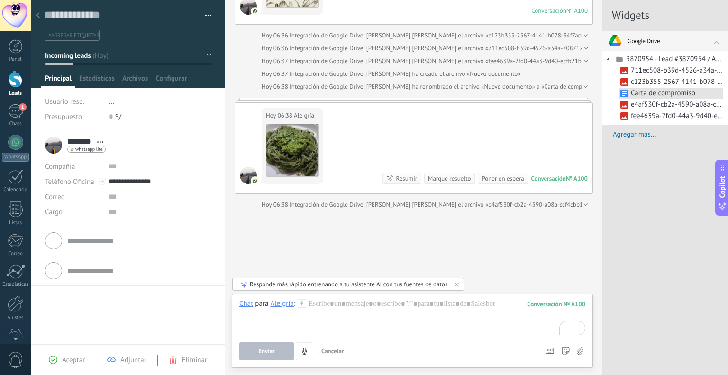
click at [621, 136] on span "Agregar más..." at bounding box center [670, 134] width 115 height 9
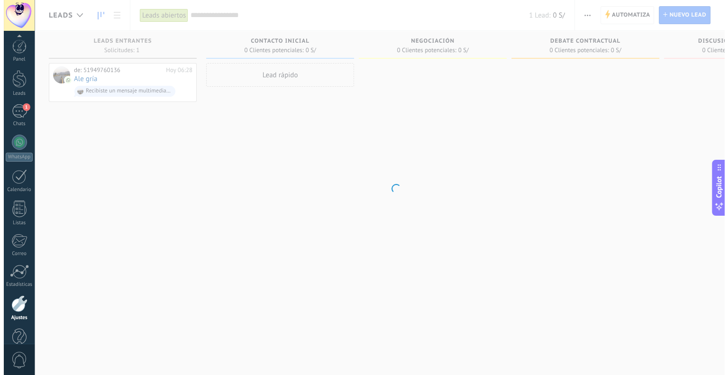
scroll to position [19, 0]
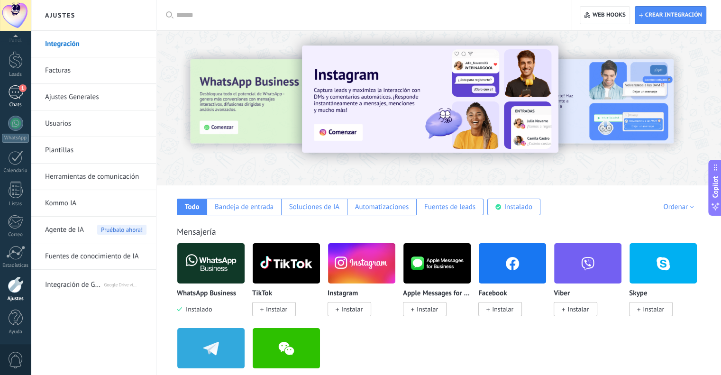
click at [13, 97] on div "1" at bounding box center [15, 92] width 15 height 14
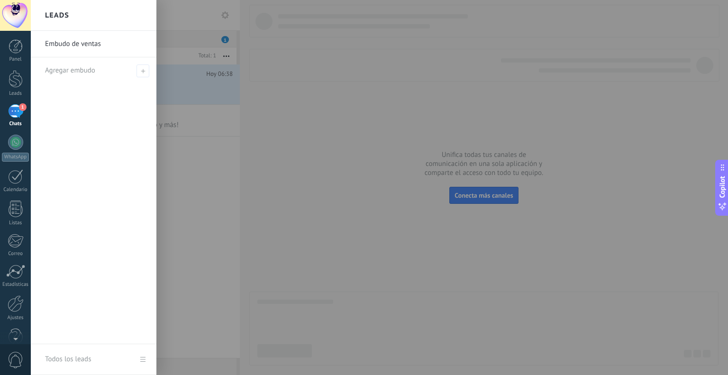
click at [125, 84] on div "Embudo de ventas Agregar embudo" at bounding box center [94, 187] width 126 height 313
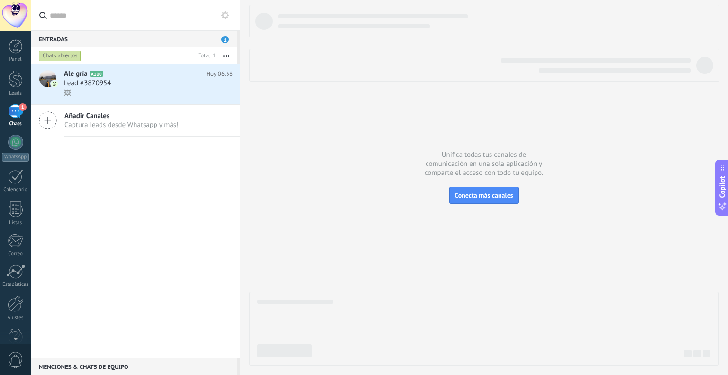
click at [368, 110] on div at bounding box center [483, 185] width 469 height 361
click at [132, 100] on div "Ale gría A100 Hoy 06:38 Lead #3870954 🖼" at bounding box center [152, 84] width 176 height 40
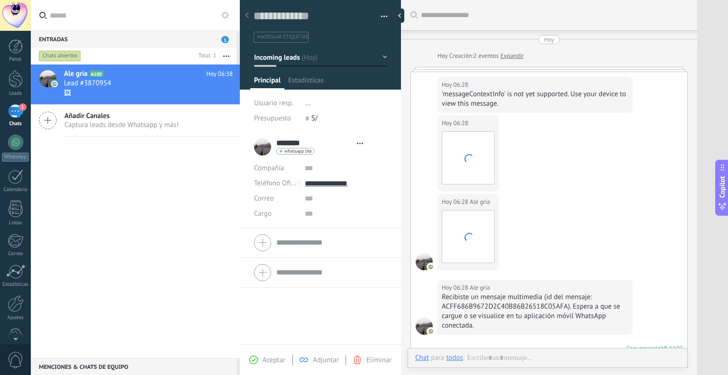
type textarea "**********"
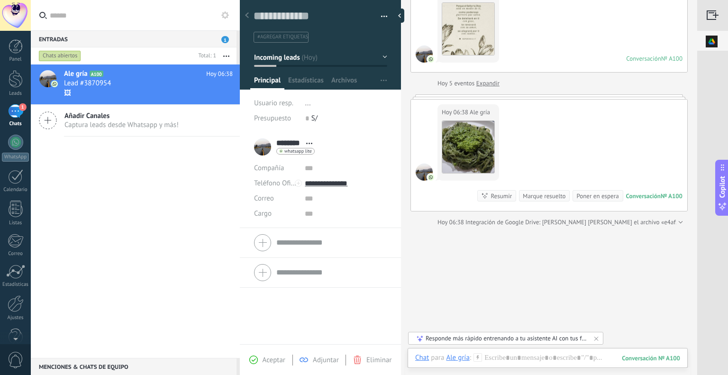
scroll to position [423, 0]
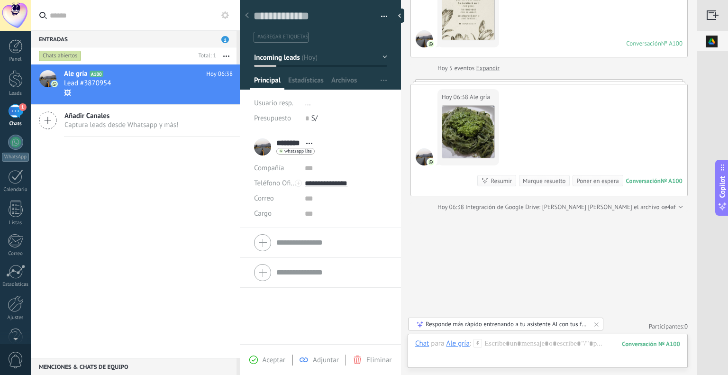
click at [713, 38] on img at bounding box center [712, 41] width 29 height 21
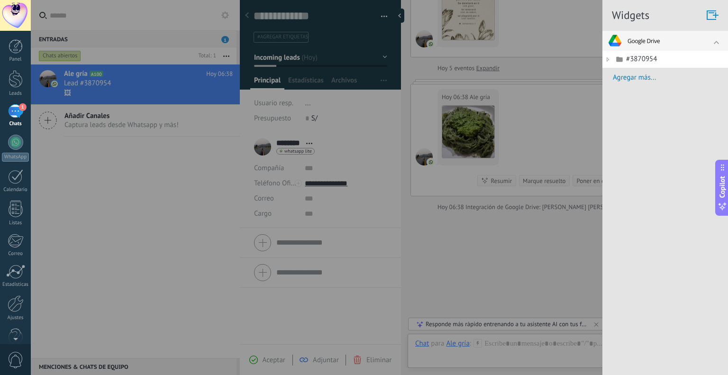
click at [649, 65] on div "#3870954" at bounding box center [666, 59] width 126 height 17
click at [643, 54] on link "#3870954" at bounding box center [669, 59] width 110 height 11
click at [606, 56] on icon at bounding box center [608, 59] width 11 height 11
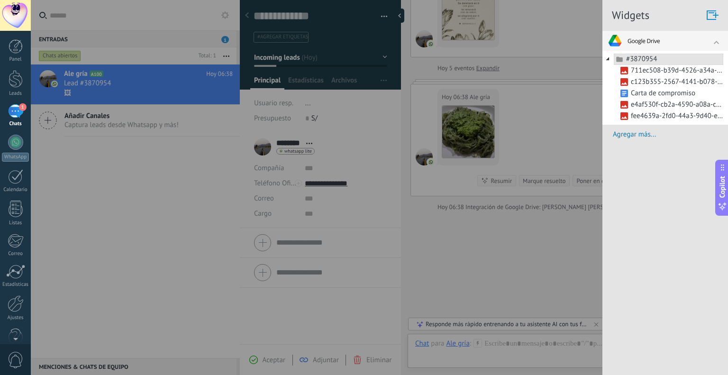
click at [543, 258] on div at bounding box center [364, 187] width 728 height 375
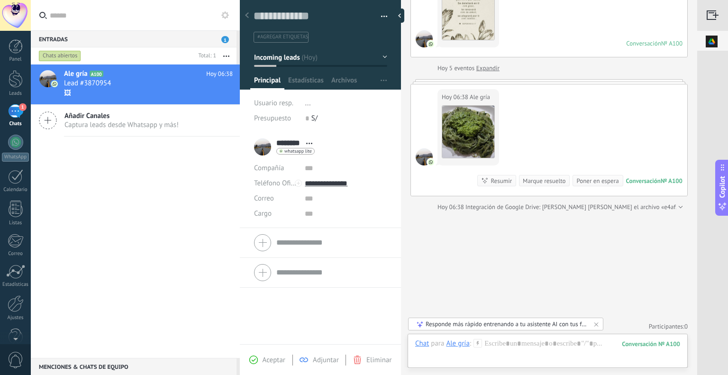
click at [713, 37] on img at bounding box center [712, 41] width 29 height 21
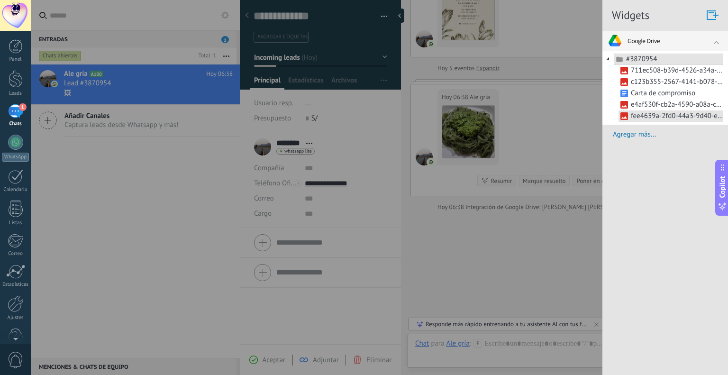
click at [672, 117] on link "fee4639a-2fd0-44a3-9d40-ecfb21b64743.png" at bounding box center [671, 115] width 105 height 11
click at [559, 123] on div at bounding box center [364, 187] width 728 height 375
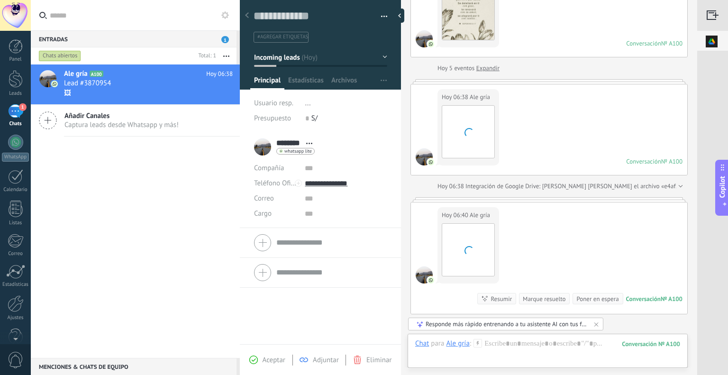
scroll to position [396, 0]
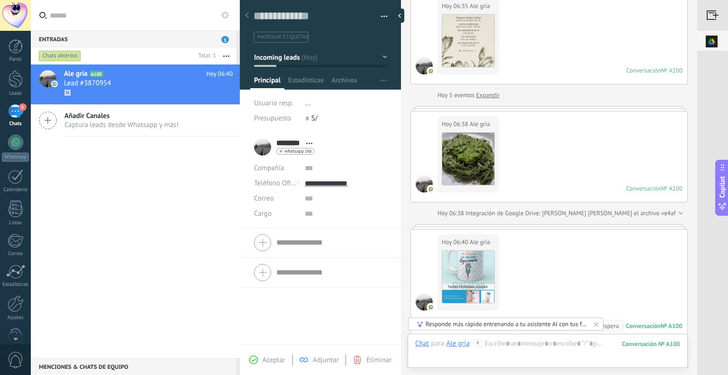
click at [712, 37] on img at bounding box center [712, 41] width 29 height 21
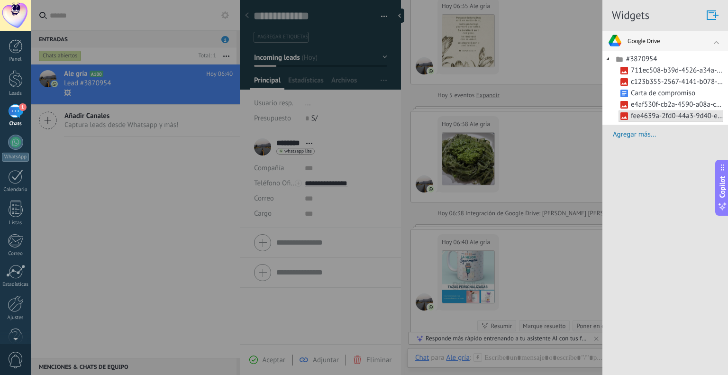
click at [542, 266] on div at bounding box center [364, 187] width 728 height 375
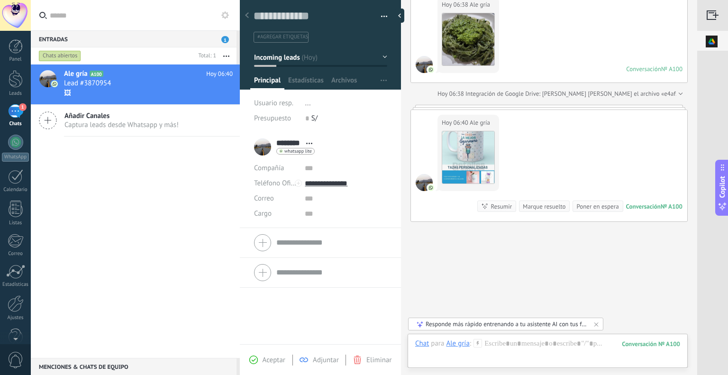
scroll to position [525, 0]
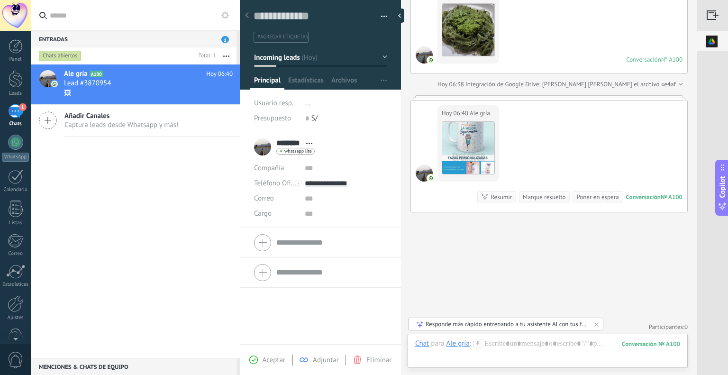
click at [711, 9] on div at bounding box center [713, 15] width 31 height 31
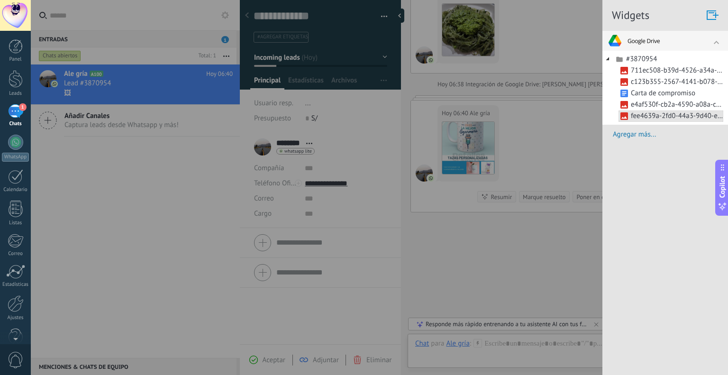
click at [500, 283] on div at bounding box center [364, 187] width 728 height 375
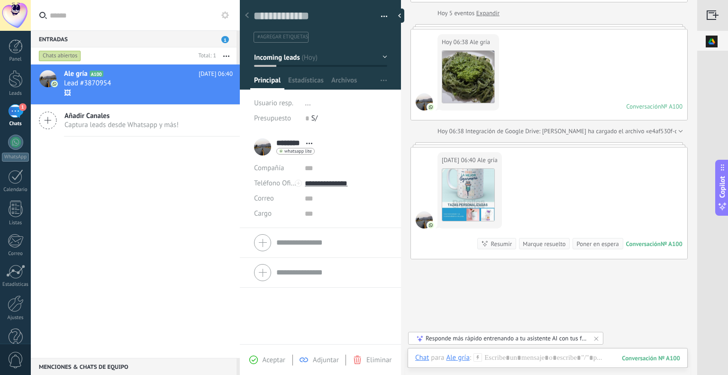
click at [709, 38] on img at bounding box center [712, 41] width 29 height 21
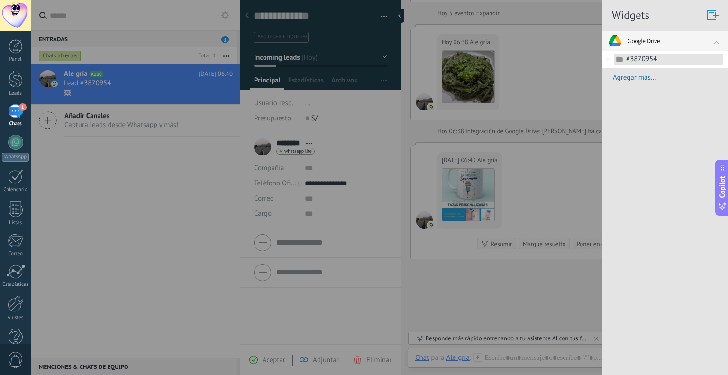
click at [620, 57] on icon at bounding box center [619, 59] width 11 height 11
click at [448, 302] on div at bounding box center [364, 187] width 728 height 375
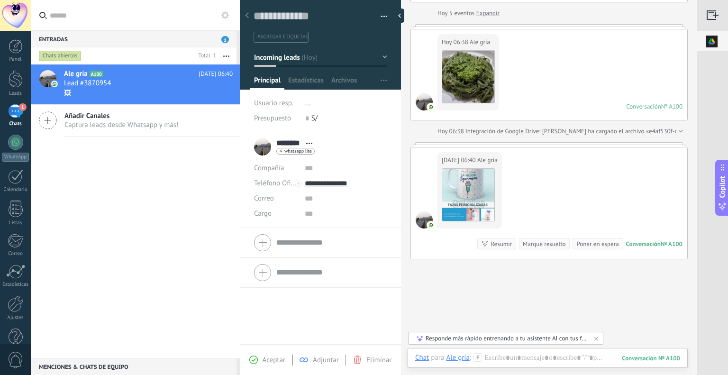
click at [319, 200] on input "text" at bounding box center [346, 198] width 82 height 15
click at [306, 166] on input "text" at bounding box center [346, 168] width 82 height 15
type input "*****"
click at [305, 202] on input "text" at bounding box center [346, 198] width 82 height 15
type input "*"
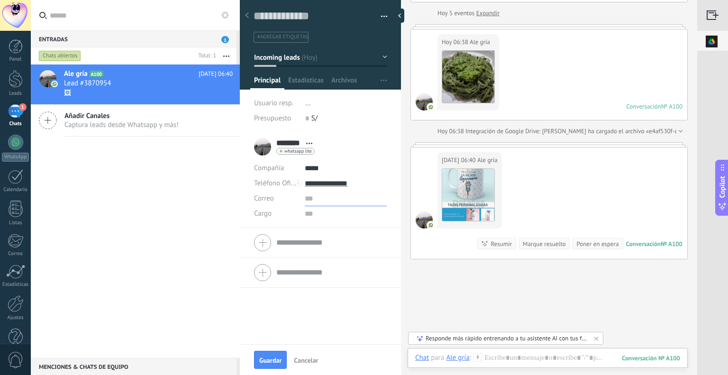
type input "*"
type input "**********"
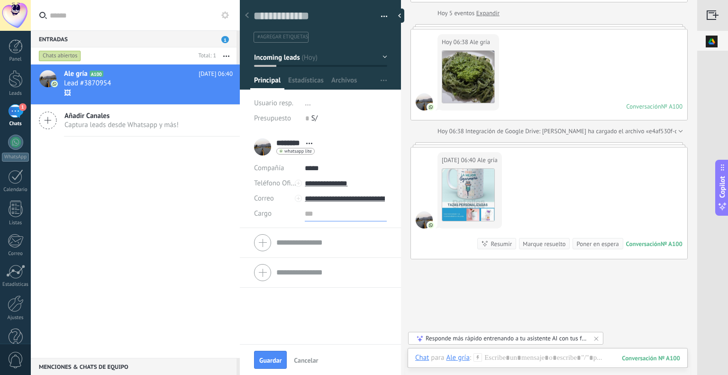
click at [312, 219] on input "text" at bounding box center [346, 213] width 82 height 15
type input "**********"
click at [285, 361] on button "Guardar" at bounding box center [270, 360] width 33 height 18
type textarea "***"
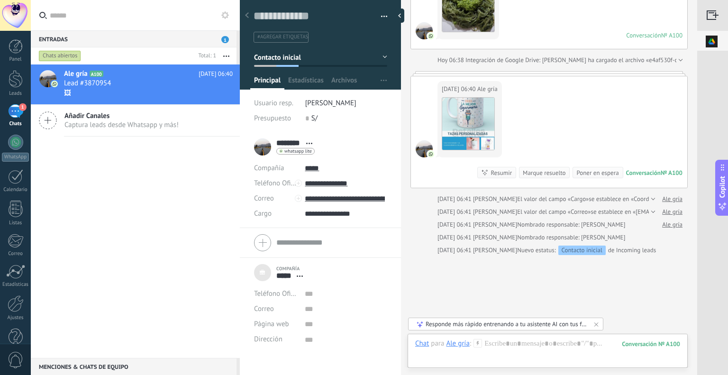
scroll to position [377, 0]
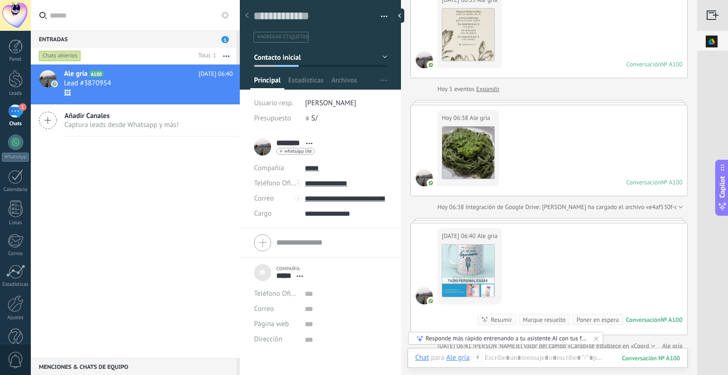
click at [708, 35] on img at bounding box center [712, 41] width 29 height 21
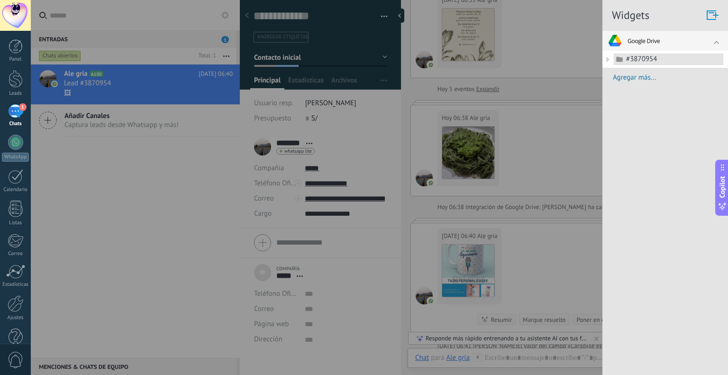
click at [610, 58] on icon at bounding box center [608, 59] width 11 height 11
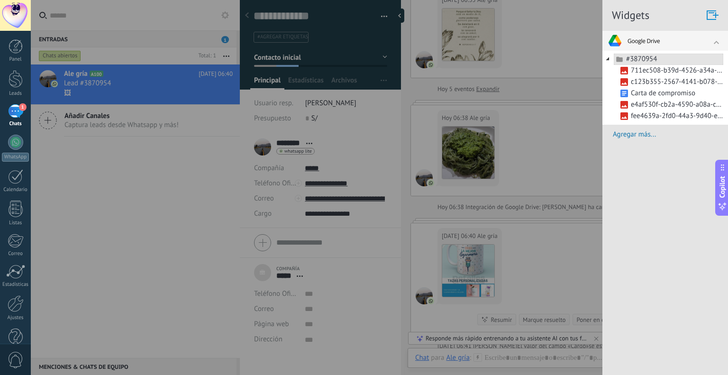
click at [544, 252] on div at bounding box center [364, 187] width 728 height 375
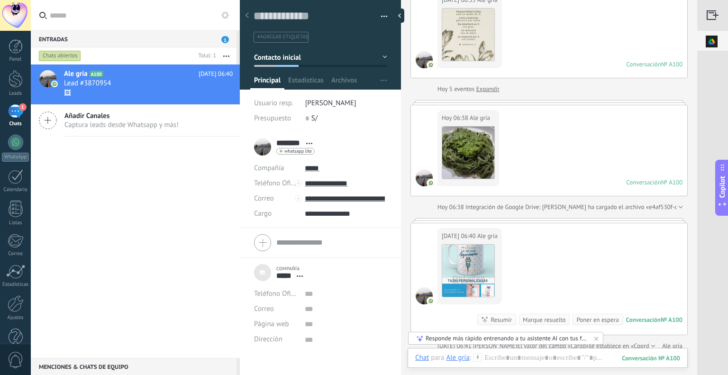
click at [714, 44] on img at bounding box center [712, 41] width 29 height 21
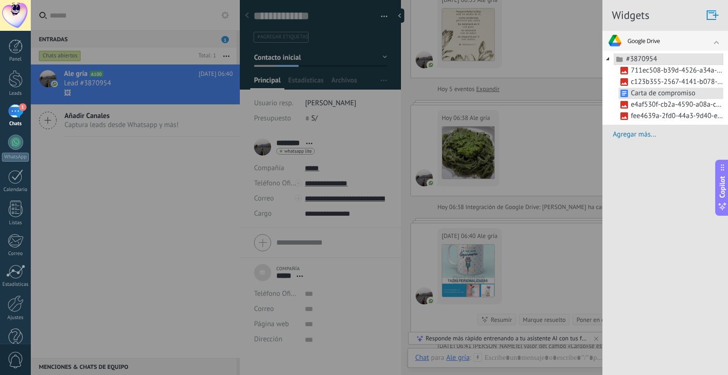
click at [653, 92] on link "Carta de compromiso" at bounding box center [671, 93] width 105 height 11
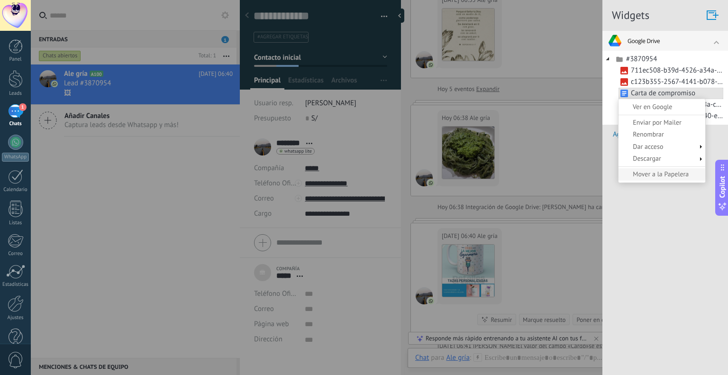
click at [663, 176] on link "Mover a la Papelera" at bounding box center [662, 174] width 87 height 12
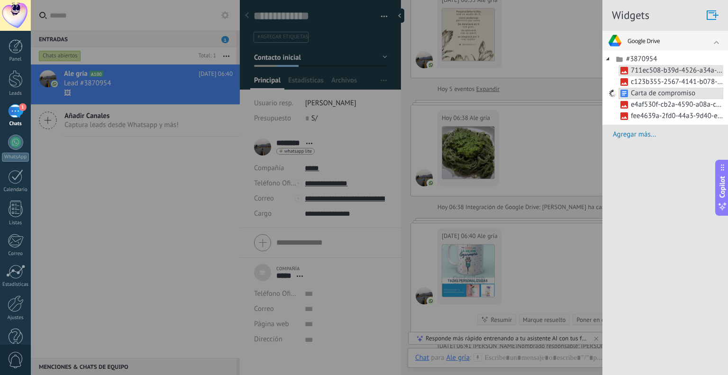
scroll to position [391, 0]
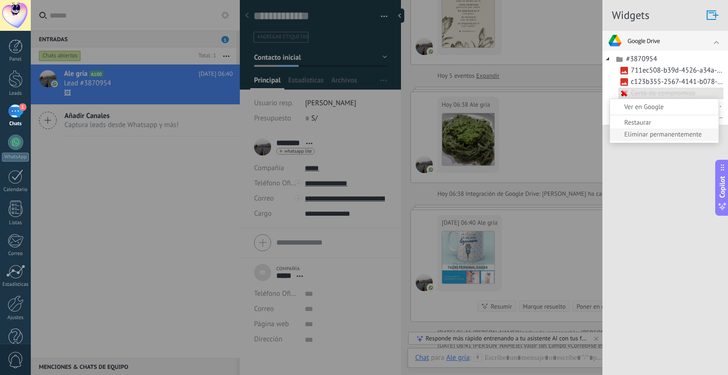
click at [655, 136] on link "Eliminar permanentemente" at bounding box center [664, 135] width 109 height 12
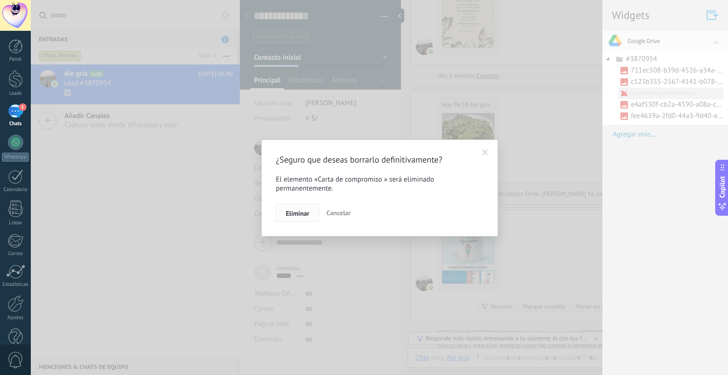
click at [300, 212] on span "Eliminar" at bounding box center [298, 213] width 24 height 7
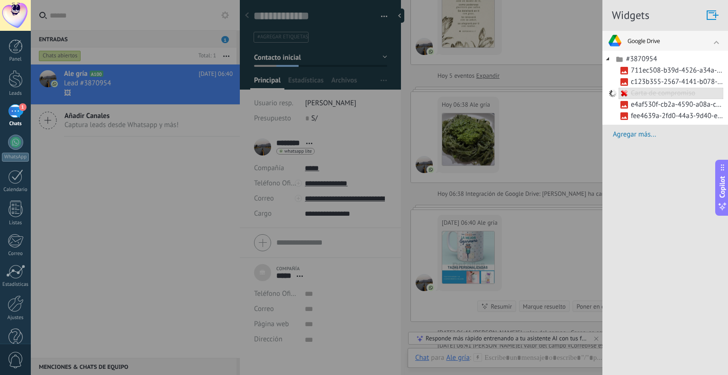
scroll to position [404, 0]
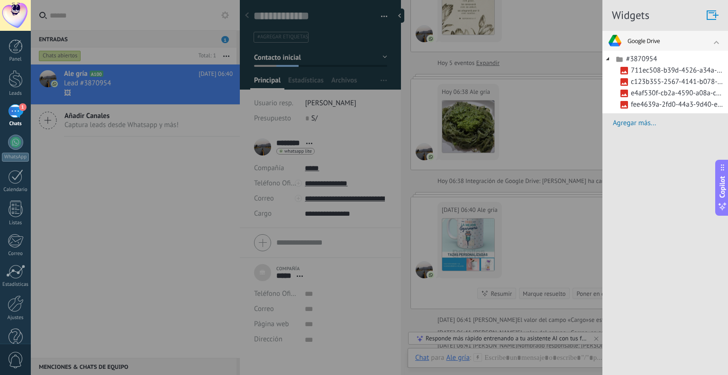
click at [576, 58] on div at bounding box center [364, 187] width 728 height 375
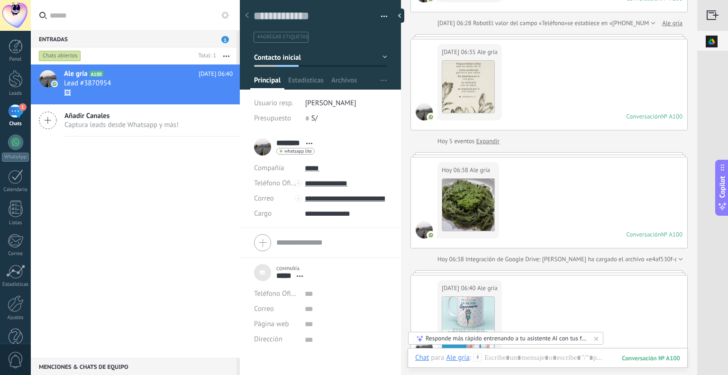
scroll to position [261, 0]
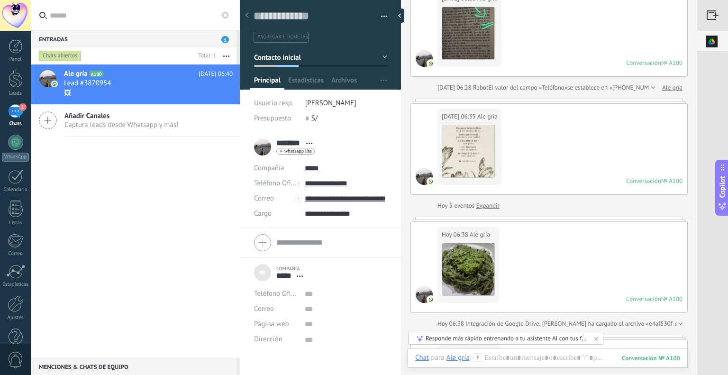
click at [713, 45] on img at bounding box center [712, 41] width 29 height 21
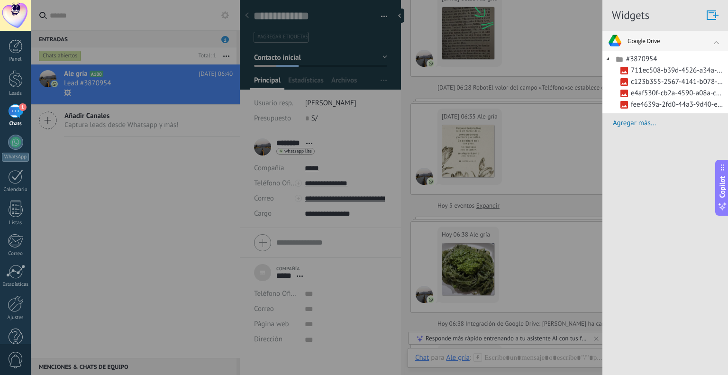
click at [575, 195] on div at bounding box center [364, 187] width 728 height 375
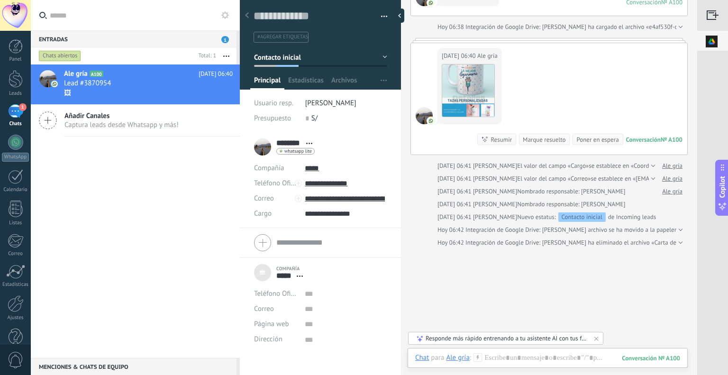
scroll to position [593, 0]
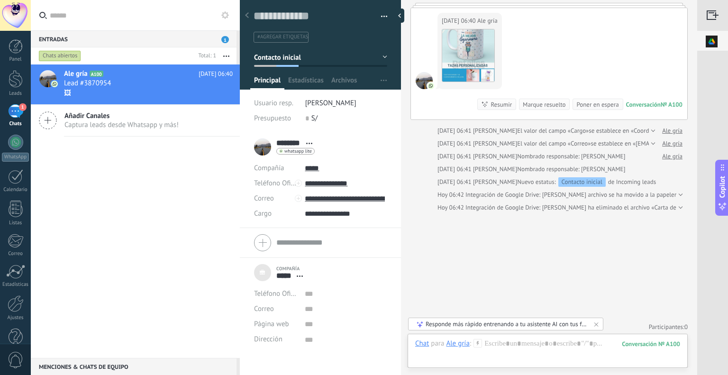
click at [705, 45] on img at bounding box center [712, 41] width 29 height 21
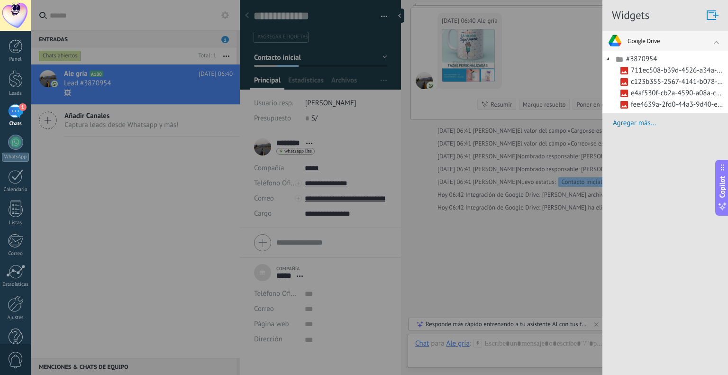
drag, startPoint x: 515, startPoint y: 269, endPoint x: 517, endPoint y: 260, distance: 9.1
click at [515, 269] on div at bounding box center [364, 187] width 728 height 375
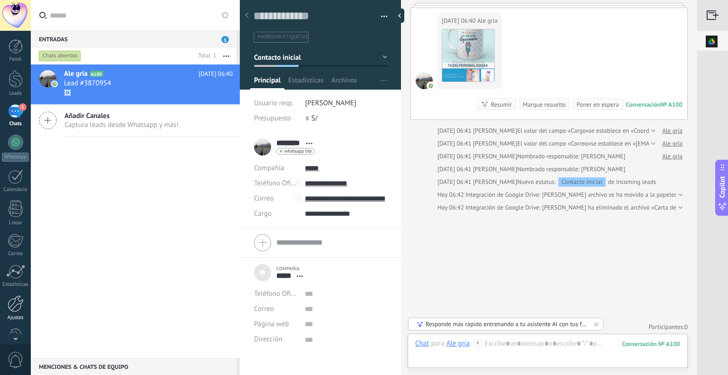
click at [19, 306] on div at bounding box center [16, 303] width 16 height 17
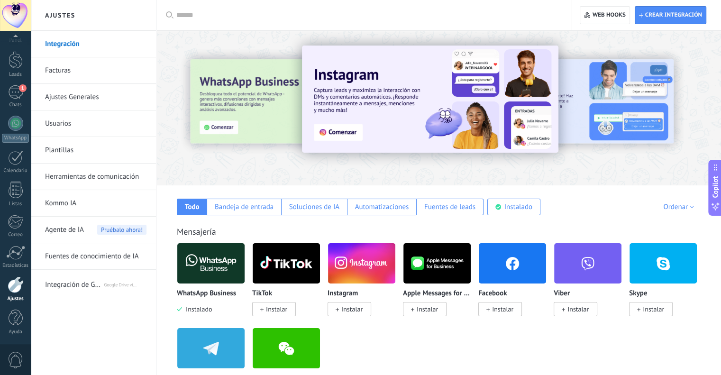
click at [186, 18] on input "text" at bounding box center [366, 15] width 381 height 10
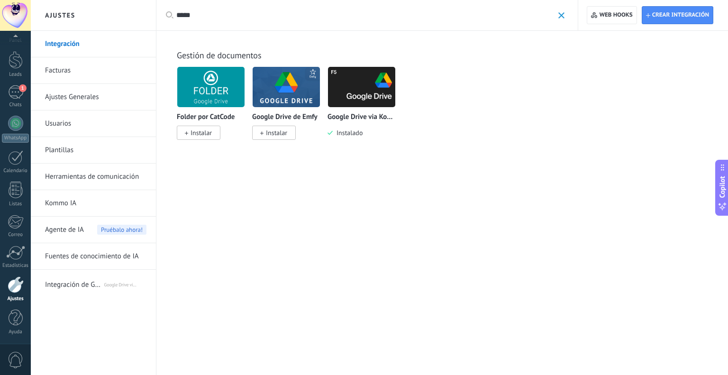
type input "*****"
click at [221, 87] on img at bounding box center [210, 87] width 67 height 46
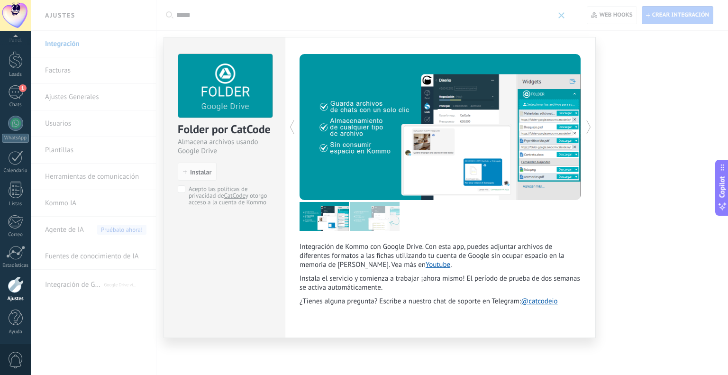
click at [426, 265] on link "Youtube" at bounding box center [438, 264] width 25 height 9
click at [631, 199] on div "Folder por CatCode Almacena archivos usando Google Drive install Instalar Acept…" at bounding box center [380, 187] width 698 height 375
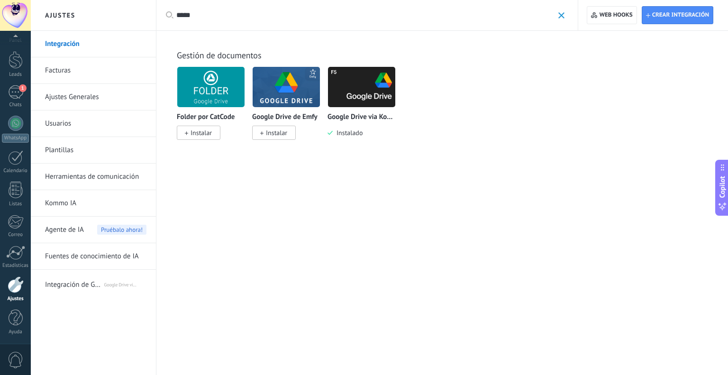
click at [264, 83] on img at bounding box center [286, 87] width 67 height 46
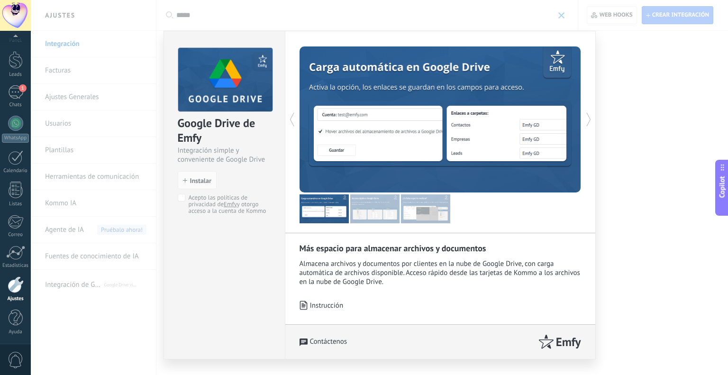
scroll to position [19, 0]
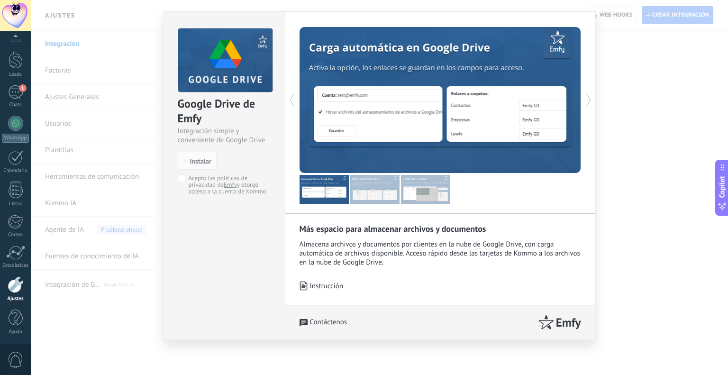
click at [330, 287] on p "Instrucción" at bounding box center [327, 286] width 34 height 9
click at [613, 118] on div "Google Drive de Emfy Integración simple y conveniente de Google Drive install I…" at bounding box center [380, 187] width 698 height 375
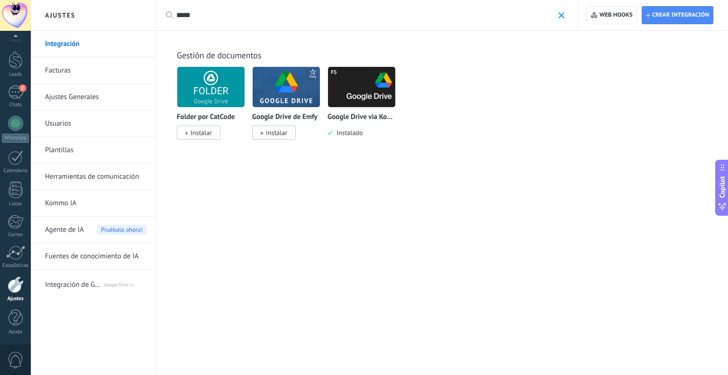
scroll to position [0, 0]
click at [199, 134] on span "Instalar" at bounding box center [201, 133] width 21 height 9
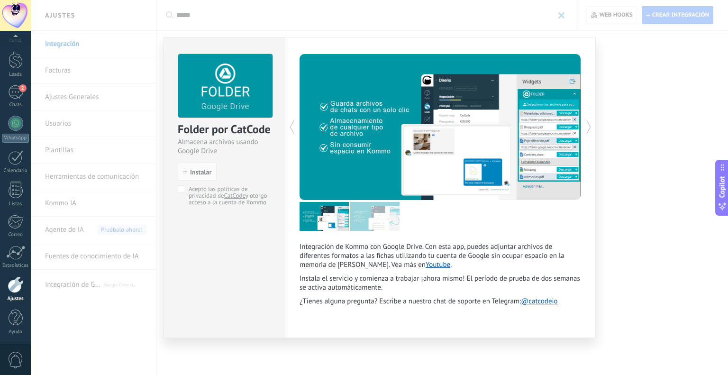
click at [298, 22] on div "Folder por CatCode Almacena archivos usando Google Drive install Instalar Acept…" at bounding box center [380, 187] width 698 height 375
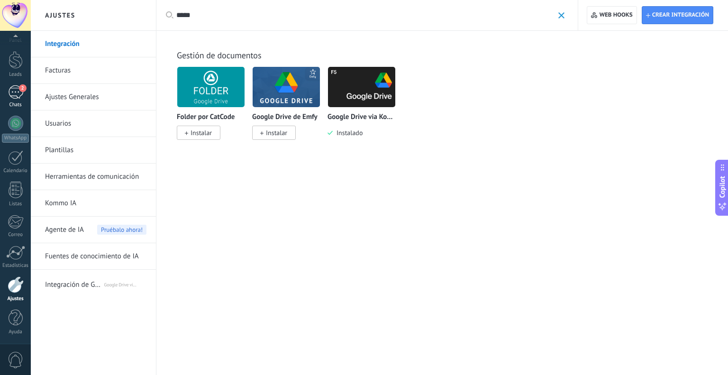
click at [18, 96] on div "2" at bounding box center [15, 92] width 15 height 14
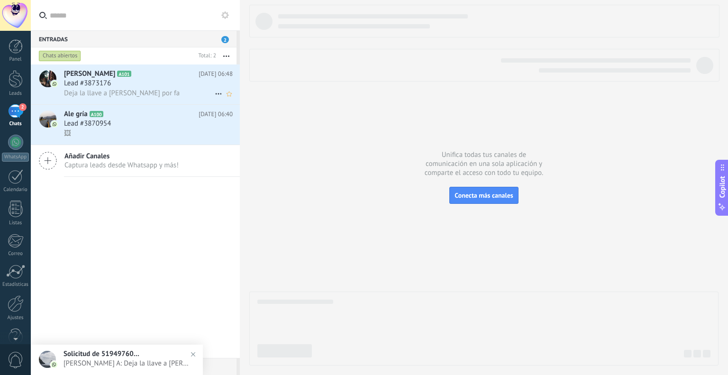
click at [135, 89] on div "Deja la llave a Mariana por fa" at bounding box center [148, 93] width 169 height 10
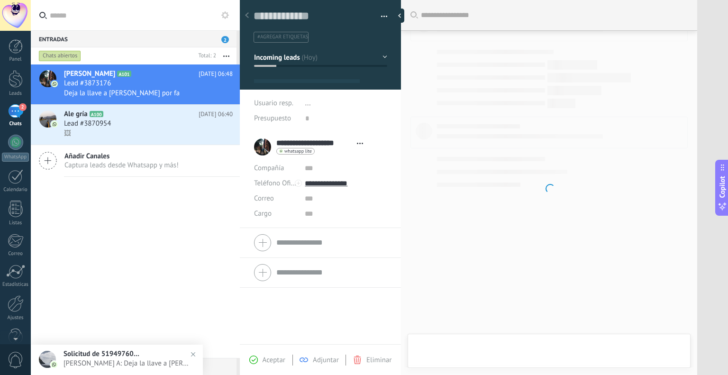
type textarea "**********"
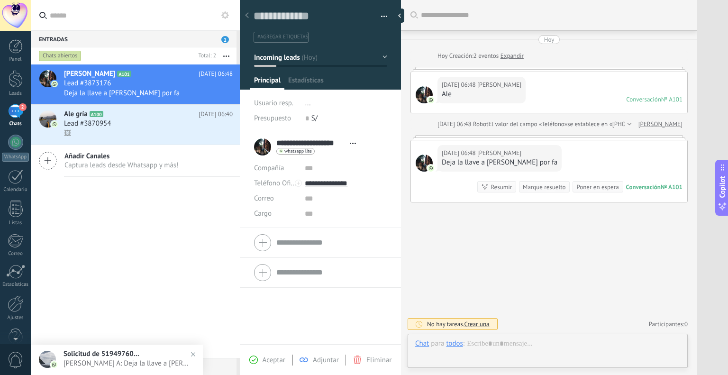
scroll to position [14, 0]
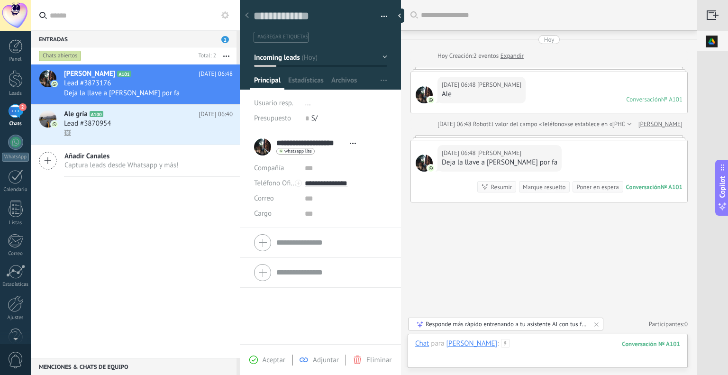
click at [463, 356] on div at bounding box center [547, 353] width 265 height 28
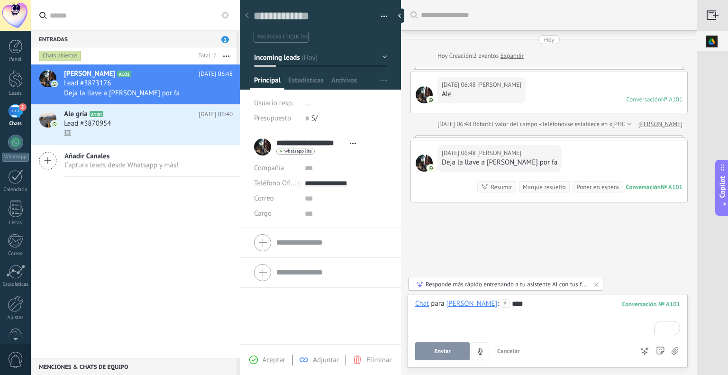
click at [440, 350] on span "Enviar" at bounding box center [442, 351] width 17 height 7
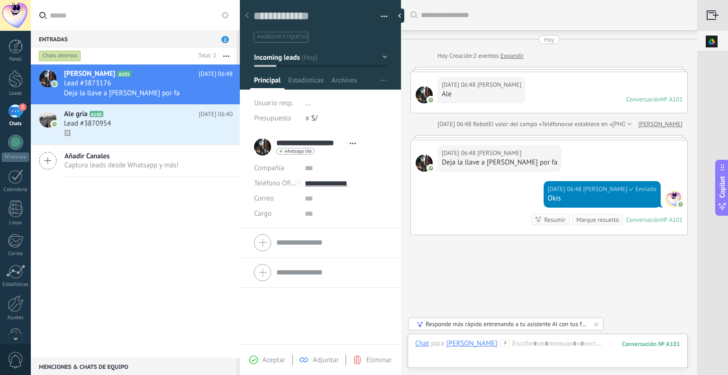
scroll to position [25, 0]
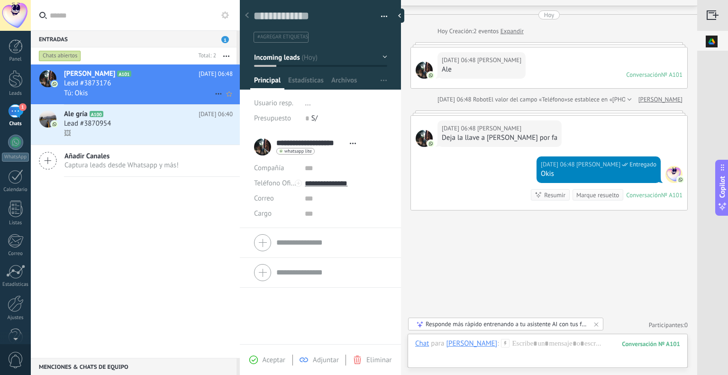
click at [214, 94] on icon at bounding box center [218, 93] width 11 height 11
drag, startPoint x: 176, startPoint y: 87, endPoint x: 104, endPoint y: 195, distance: 130.3
click at [101, 198] on div at bounding box center [364, 187] width 728 height 375
click at [11, 74] on div at bounding box center [16, 79] width 14 height 18
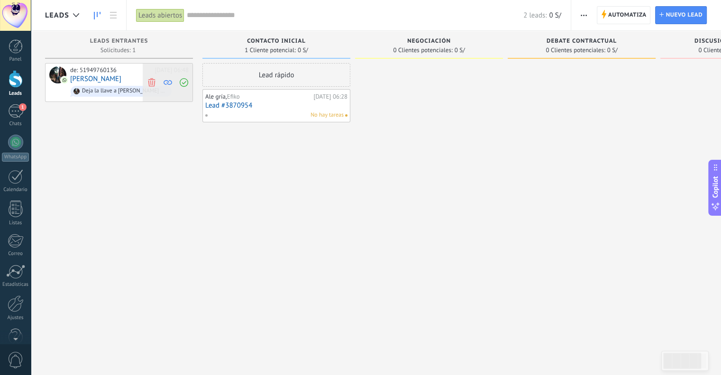
click at [150, 83] on use at bounding box center [151, 82] width 7 height 9
click at [296, 103] on link "Lead #3870954" at bounding box center [276, 105] width 142 height 8
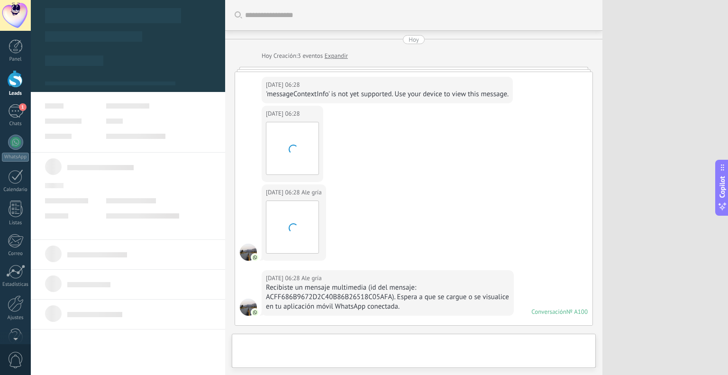
type textarea "***"
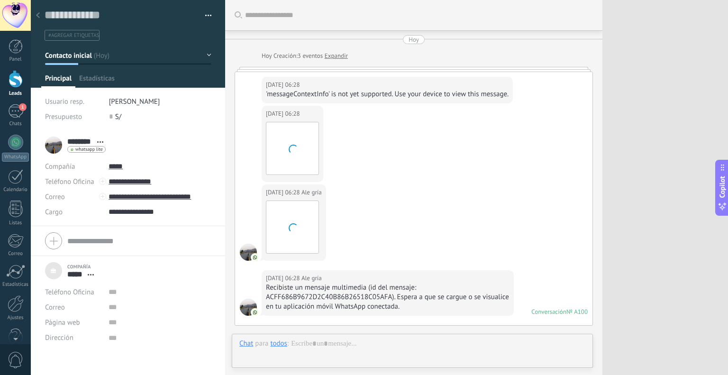
scroll to position [9, 0]
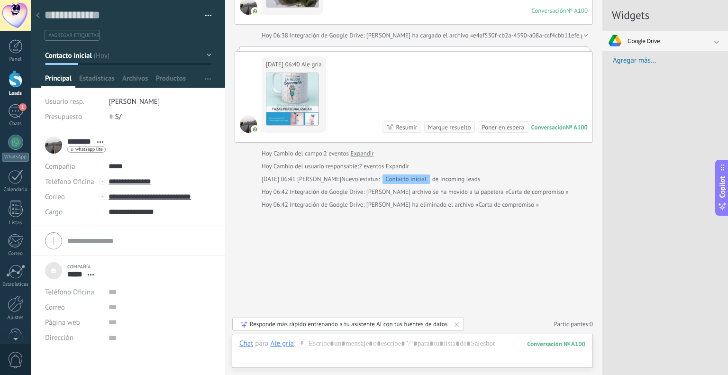
click at [648, 43] on img at bounding box center [637, 41] width 57 height 20
click at [636, 58] on link "#3870954" at bounding box center [669, 59] width 110 height 11
click at [650, 58] on link "#3870954" at bounding box center [669, 59] width 110 height 11
click at [649, 57] on link "#3870954" at bounding box center [669, 59] width 110 height 11
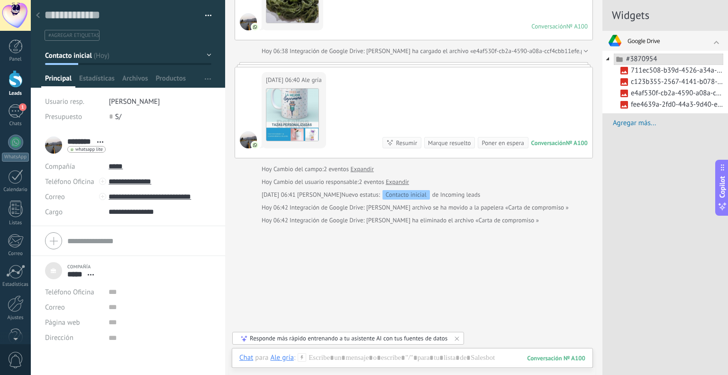
scroll to position [544, 0]
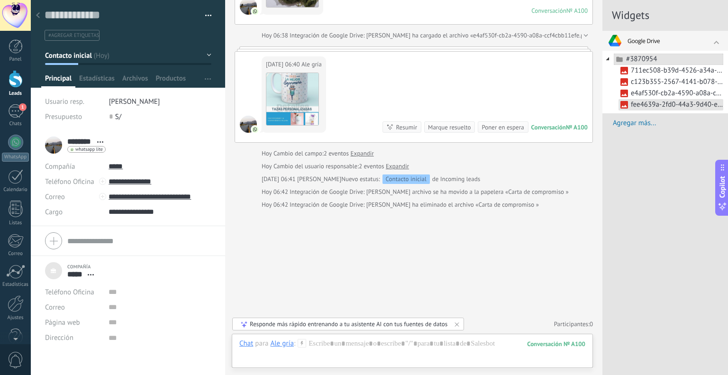
click at [648, 102] on link "fee4639a-2fd0-44a3-9d40-ecfb21b64743.png" at bounding box center [671, 104] width 105 height 11
drag, startPoint x: 648, startPoint y: 102, endPoint x: 317, endPoint y: 337, distance: 405.8
click at [320, 340] on div "Leads Leads abiertos Aplicar 2 leads: 0 S/ Leads abiertos Mis leads Leads ganad…" at bounding box center [364, 187] width 728 height 375
drag, startPoint x: 651, startPoint y: 72, endPoint x: 305, endPoint y: 340, distance: 437.6
click at [305, 340] on div "Leads Leads abiertos Aplicar 2 leads: 0 S/ Leads abiertos Mis leads Leads ganad…" at bounding box center [364, 187] width 728 height 375
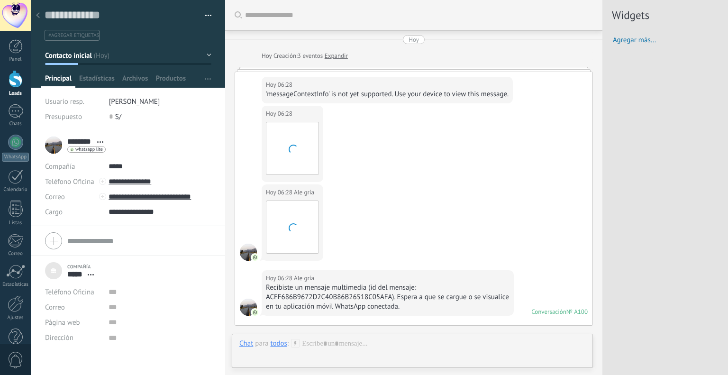
scroll to position [9, 0]
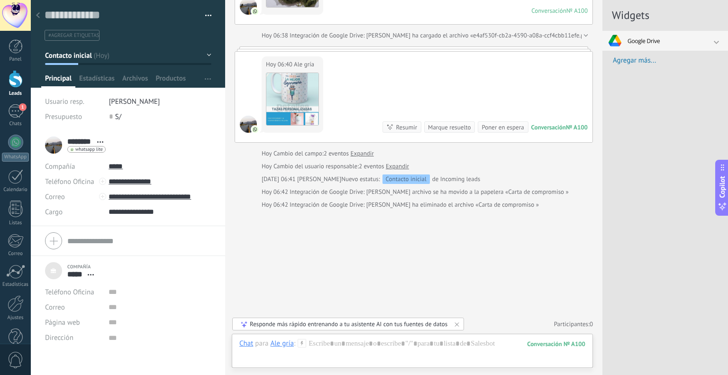
click at [651, 41] on img at bounding box center [637, 41] width 57 height 20
click at [627, 55] on link "#3870954" at bounding box center [669, 59] width 110 height 11
click at [663, 59] on link "#3870954" at bounding box center [669, 59] width 110 height 11
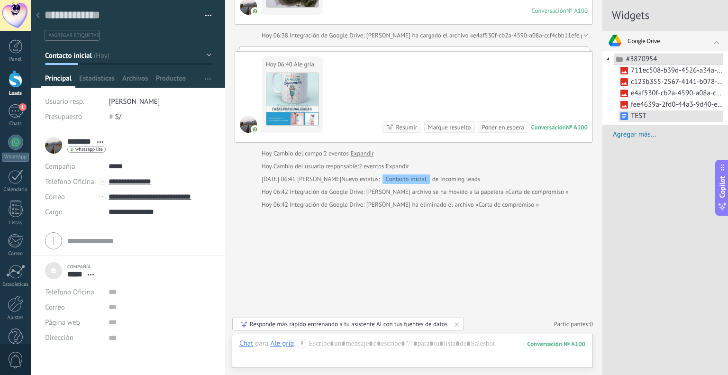
click at [642, 115] on link "TEST" at bounding box center [671, 115] width 105 height 11
click at [623, 116] on icon at bounding box center [624, 115] width 11 height 11
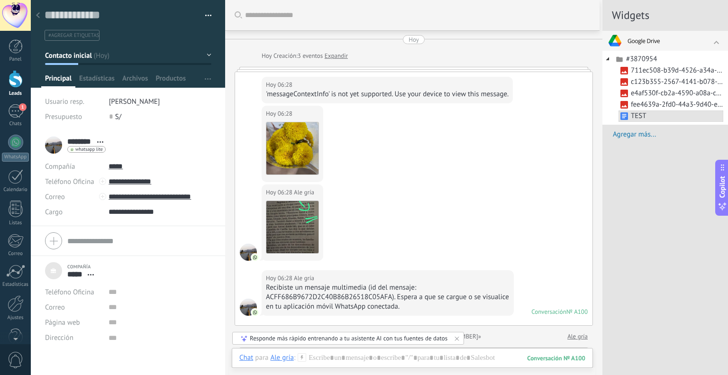
scroll to position [0, 0]
click at [12, 309] on div at bounding box center [16, 303] width 16 height 17
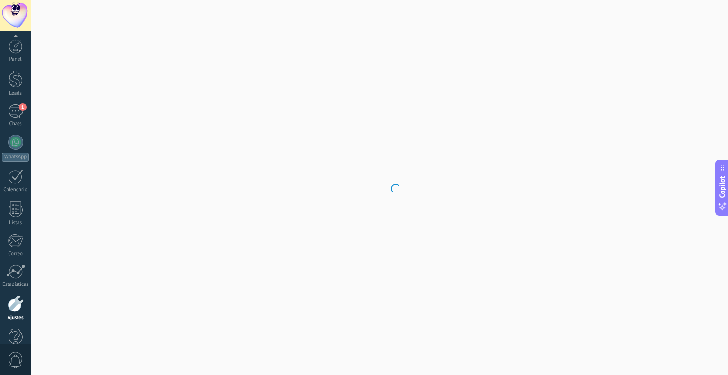
scroll to position [19, 0]
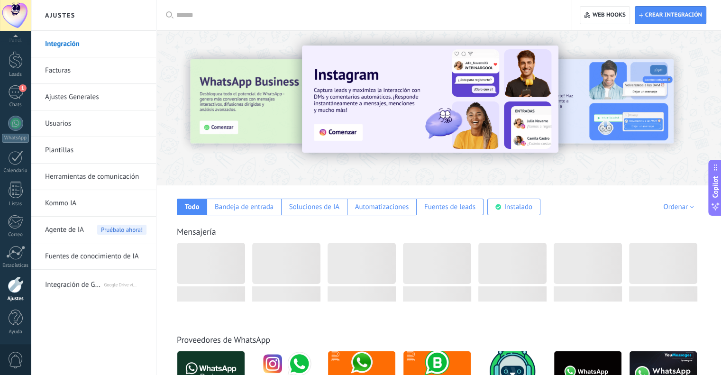
click at [181, 14] on input "text" at bounding box center [366, 15] width 381 height 10
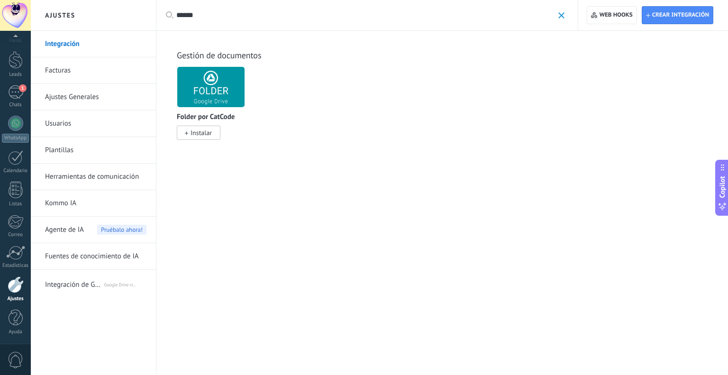
type input "******"
click at [189, 132] on span "Instalar" at bounding box center [199, 133] width 44 height 14
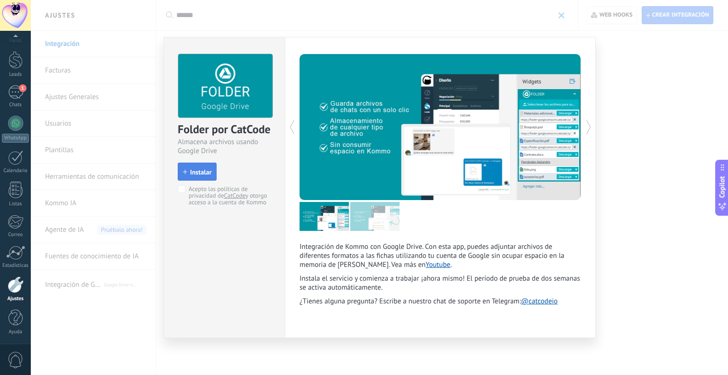
click at [203, 171] on span "Instalar" at bounding box center [200, 172] width 21 height 7
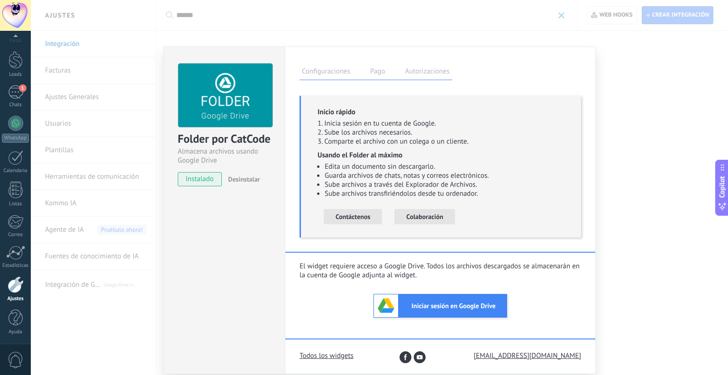
click at [444, 303] on span "Iniciar sesión en Google Drive" at bounding box center [453, 306] width 107 height 9
drag, startPoint x: 176, startPoint y: 138, endPoint x: 280, endPoint y: 141, distance: 103.4
click at [280, 141] on div "Folder por CatCode Almacena archivos usando Google Drive instalado Desinstalar" at bounding box center [224, 120] width 121 height 147
copy div "Folder por CatCode"
